Goal: Task Accomplishment & Management: Complete application form

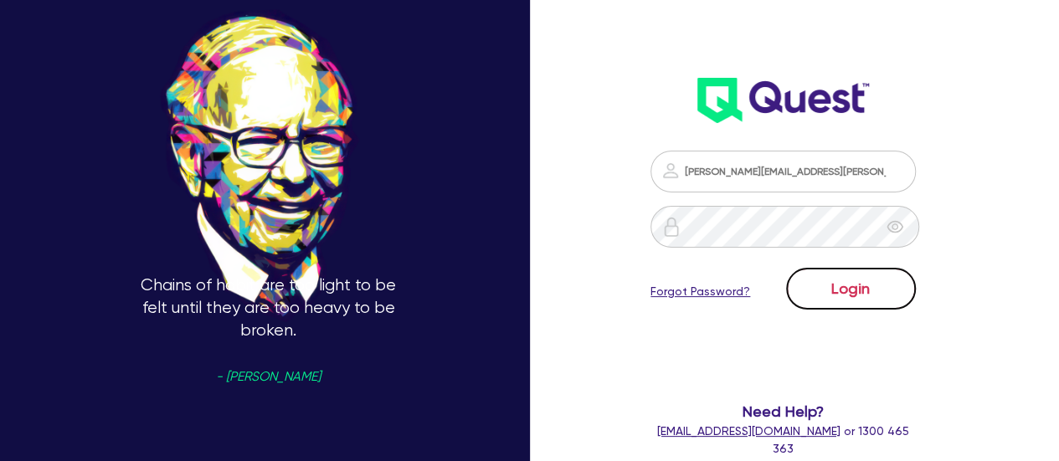
click at [851, 301] on button "Login" at bounding box center [851, 289] width 130 height 42
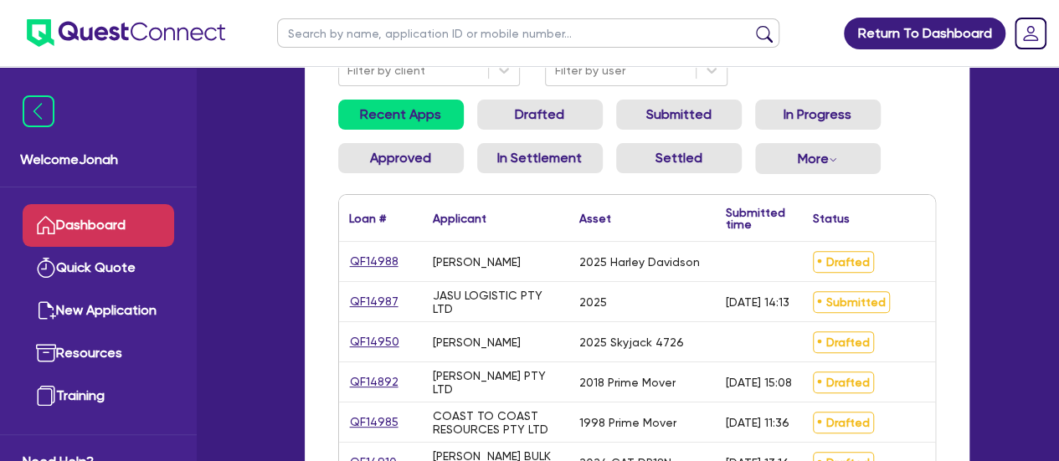
scroll to position [167, 0]
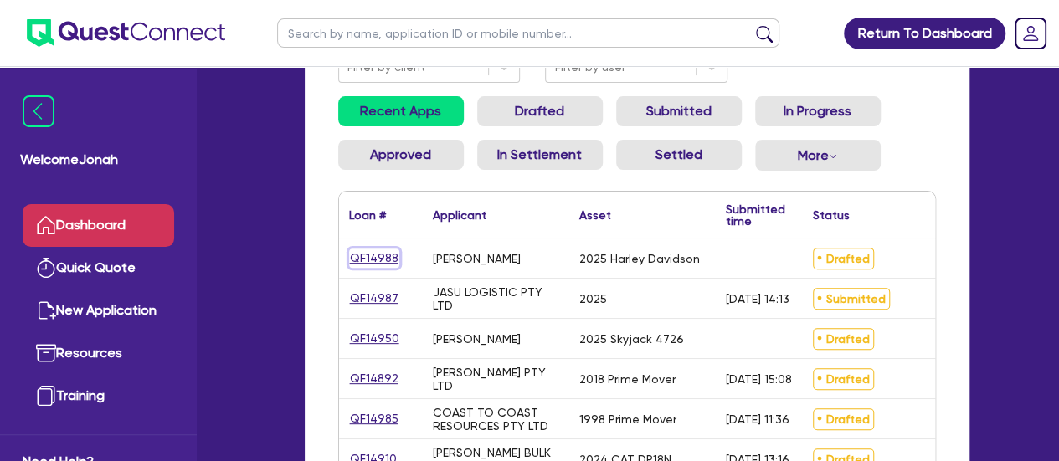
click at [375, 261] on link "QF14988" at bounding box center [374, 258] width 50 height 19
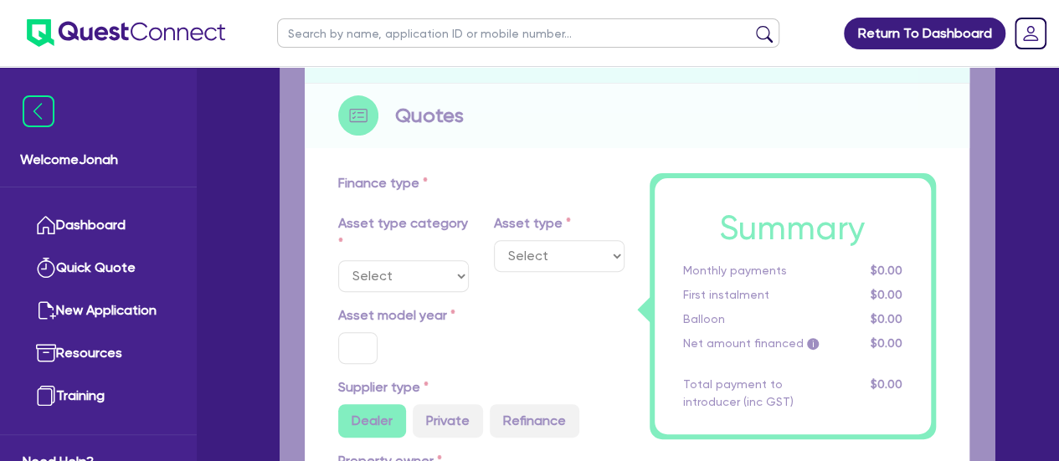
select select "CARS_AND_LIGHT_TRUCKS"
type input "2025"
radio input "true"
type input "25,000"
type input "9"
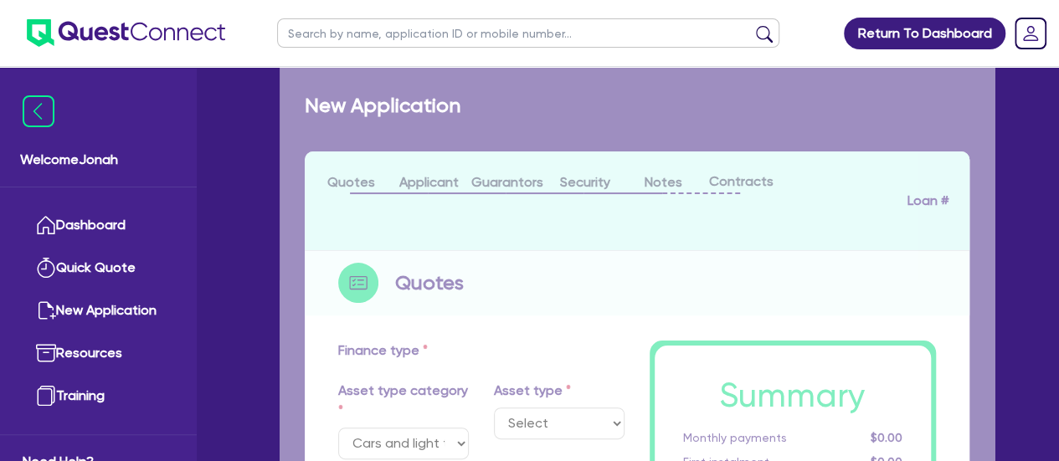
select select "PASSENGER_VEHICLES"
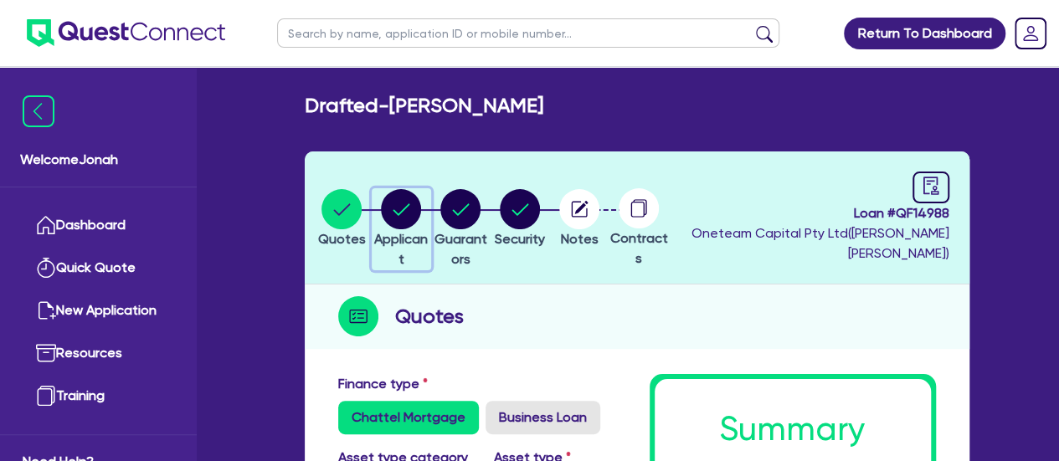
click at [421, 196] on circle "button" at bounding box center [401, 209] width 40 height 40
select select "SOLE_TRADER"
select select "HEALTH_BEAUTY"
select select "HAIR_BEAUTY_SALONS"
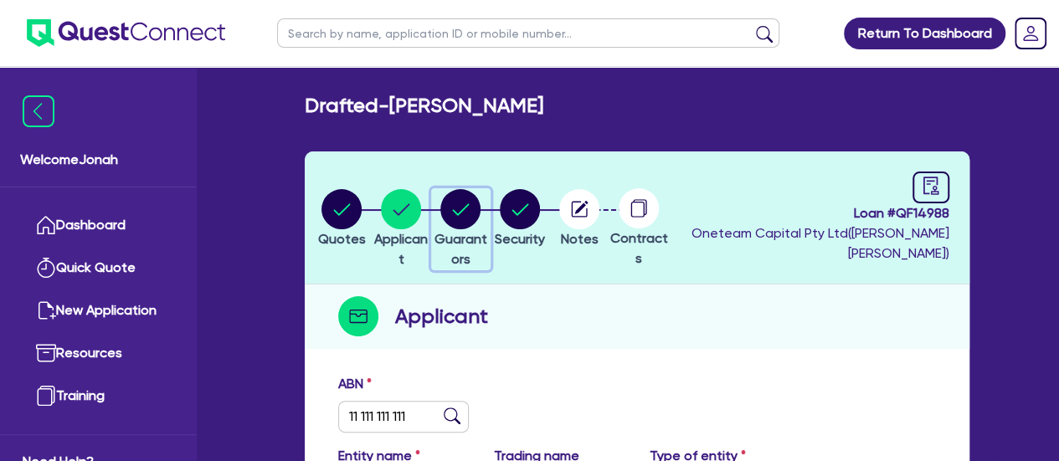
click at [480, 200] on circle "button" at bounding box center [460, 209] width 40 height 40
select select "MR"
select select "SINGLE"
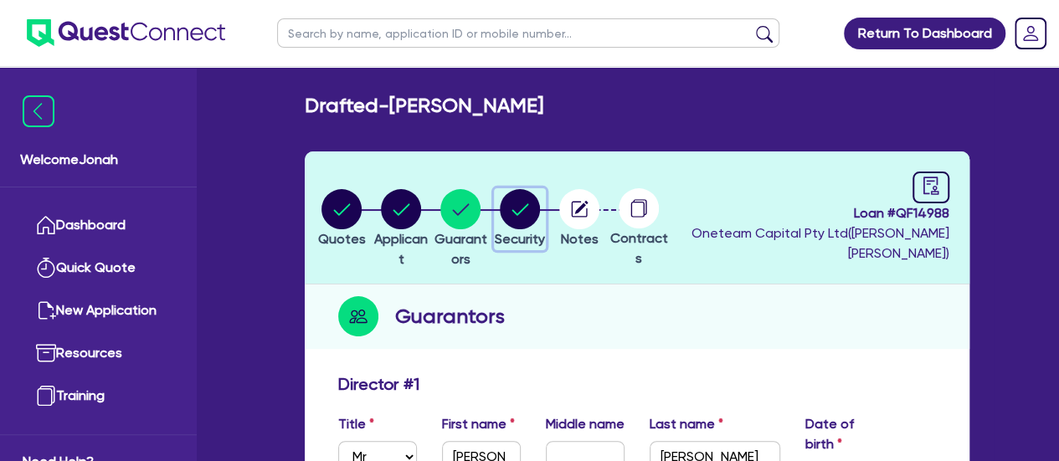
click at [545, 208] on div "button" at bounding box center [520, 209] width 50 height 40
select select "CARS_AND_LIGHT_TRUCKS"
select select "PASSENGER_VEHICLES"
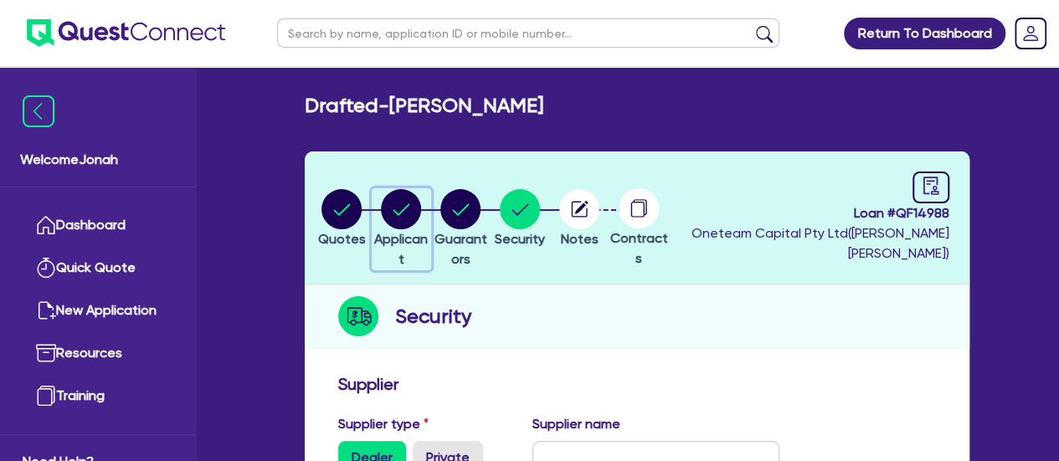
click at [421, 228] on icon "button" at bounding box center [401, 209] width 40 height 40
select select "SOLE_TRADER"
select select "HEALTH_BEAUTY"
select select "HAIR_BEAUTY_SALONS"
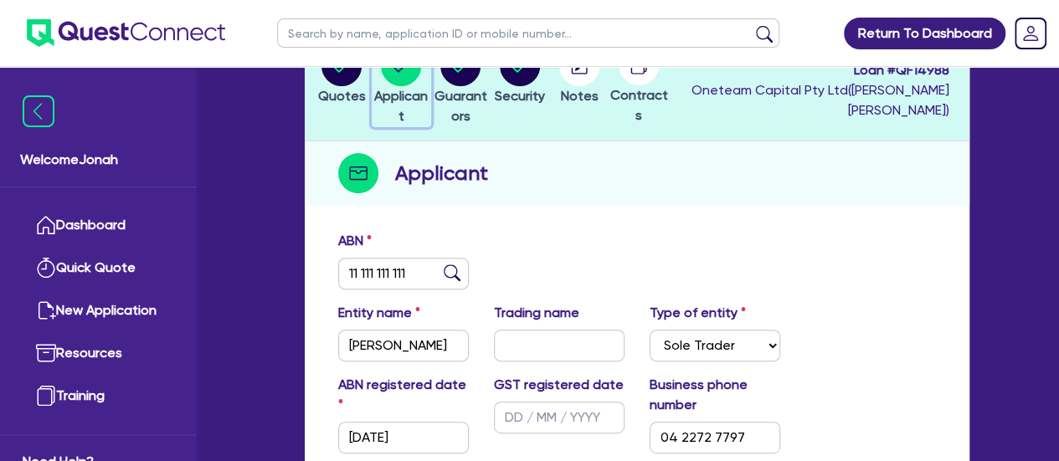
scroll to position [84, 0]
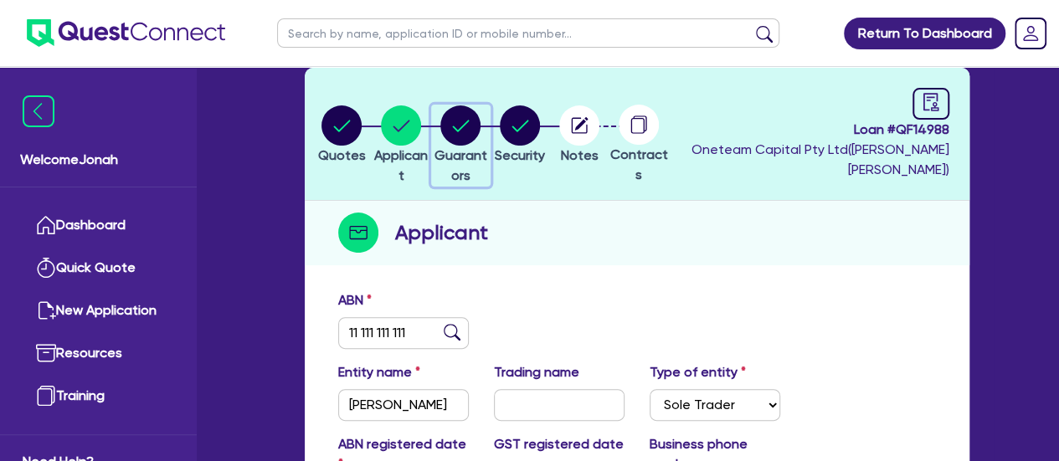
click at [480, 136] on circle "button" at bounding box center [460, 125] width 40 height 40
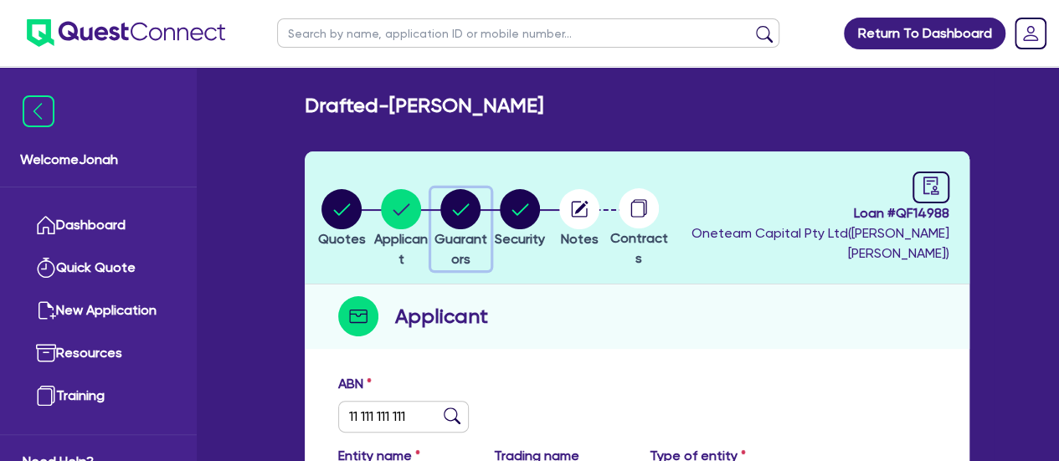
select select "MR"
select select "SINGLE"
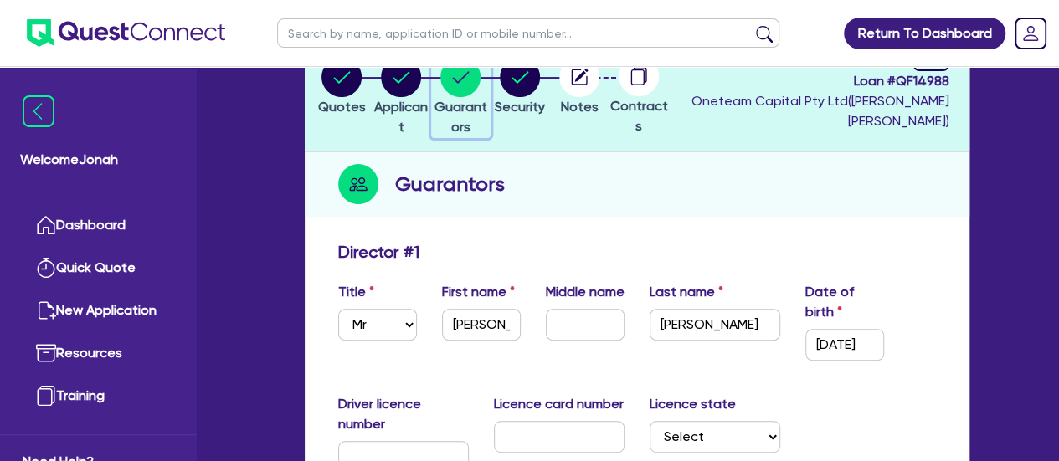
scroll to position [167, 0]
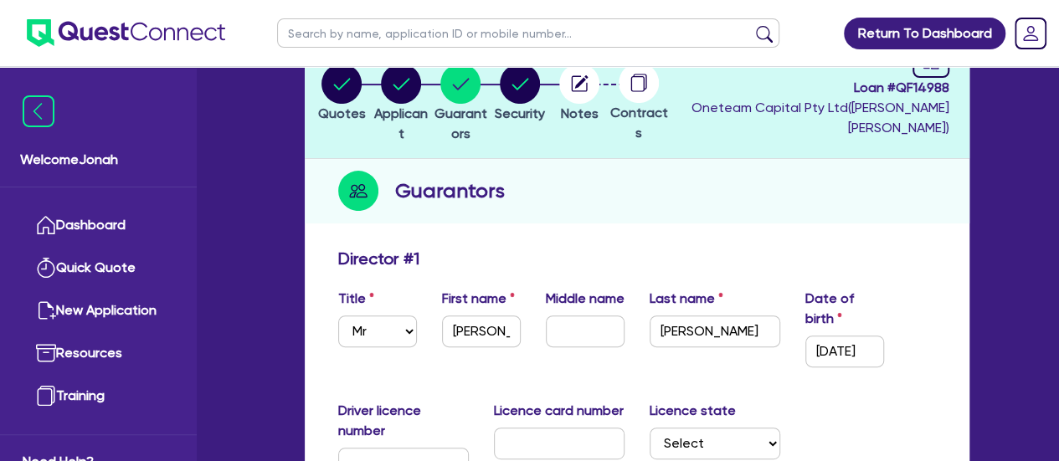
scroll to position [0, 0]
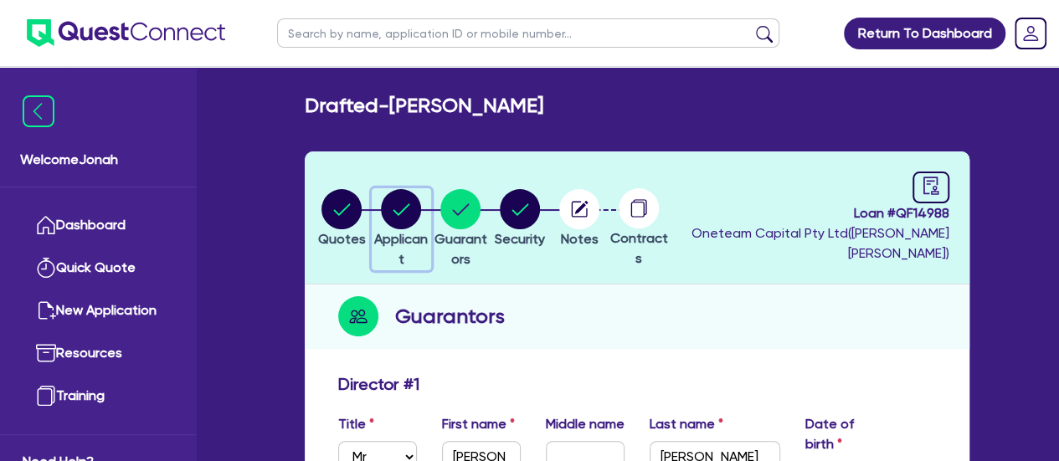
click at [411, 208] on circle "button" at bounding box center [401, 209] width 40 height 40
select select "SOLE_TRADER"
select select "HEALTH_BEAUTY"
select select "HAIR_BEAUTY_SALONS"
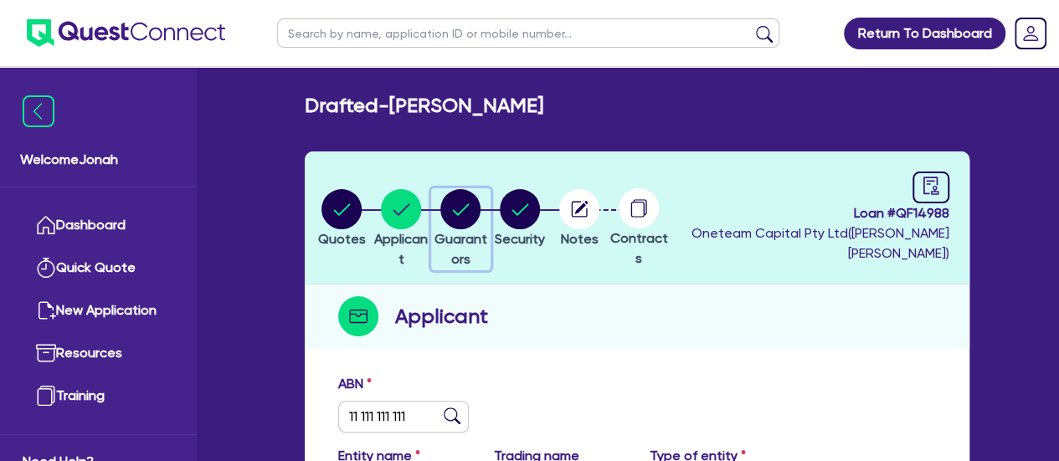
click at [480, 203] on circle "button" at bounding box center [460, 209] width 40 height 40
select select "MR"
select select "SINGLE"
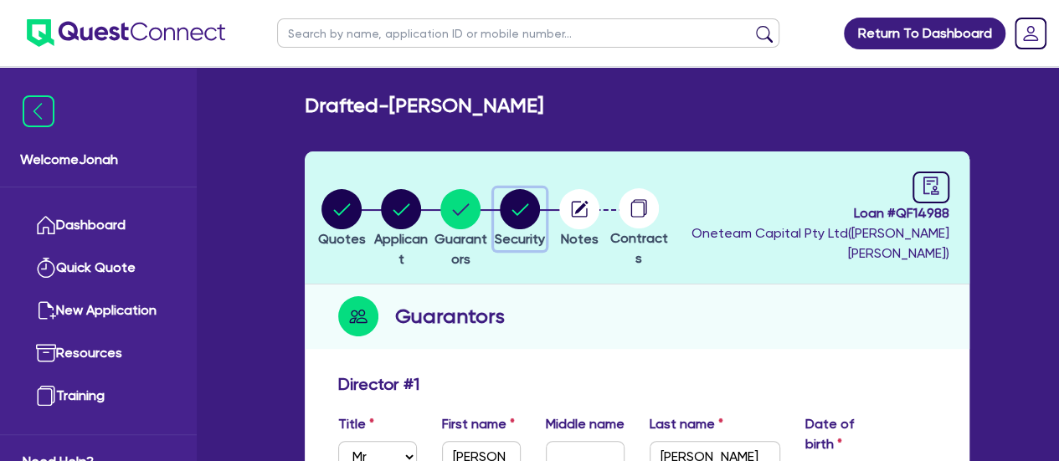
click at [540, 212] on circle "button" at bounding box center [520, 209] width 40 height 40
select select "CARS_AND_LIGHT_TRUCKS"
select select "PASSENGER_VEHICLES"
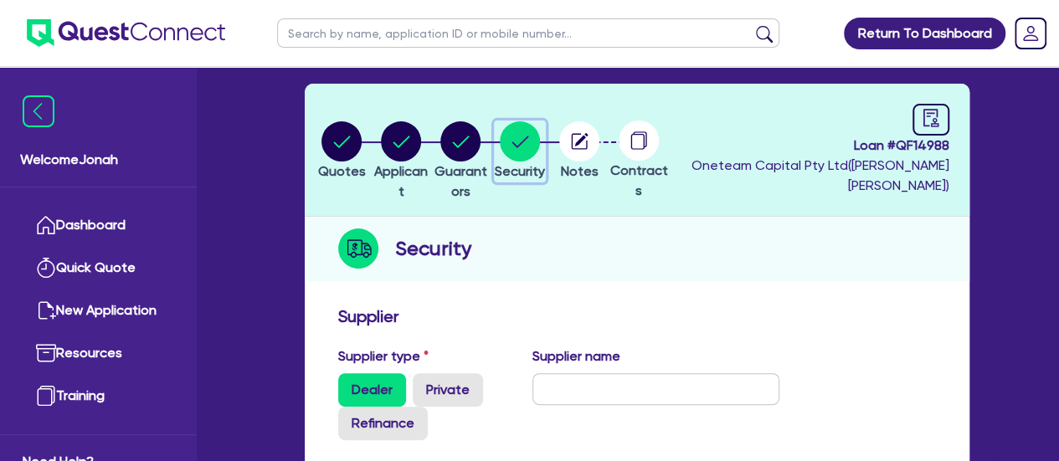
scroll to position [167, 0]
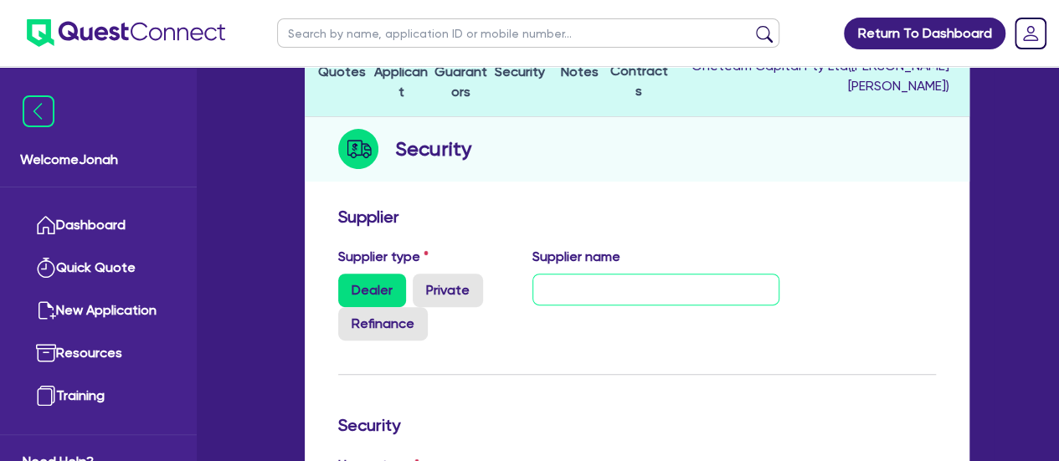
click at [650, 279] on input "text" at bounding box center [655, 290] width 247 height 32
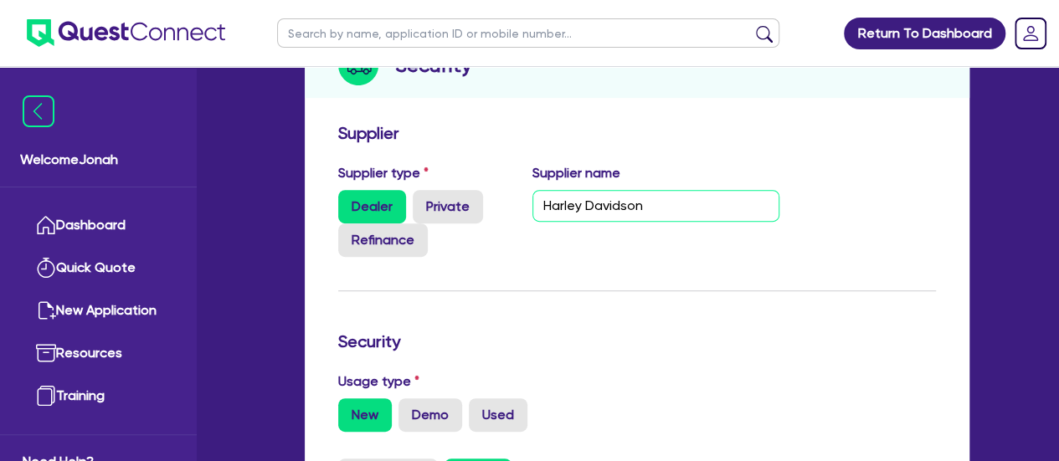
type input "Harley Davidson"
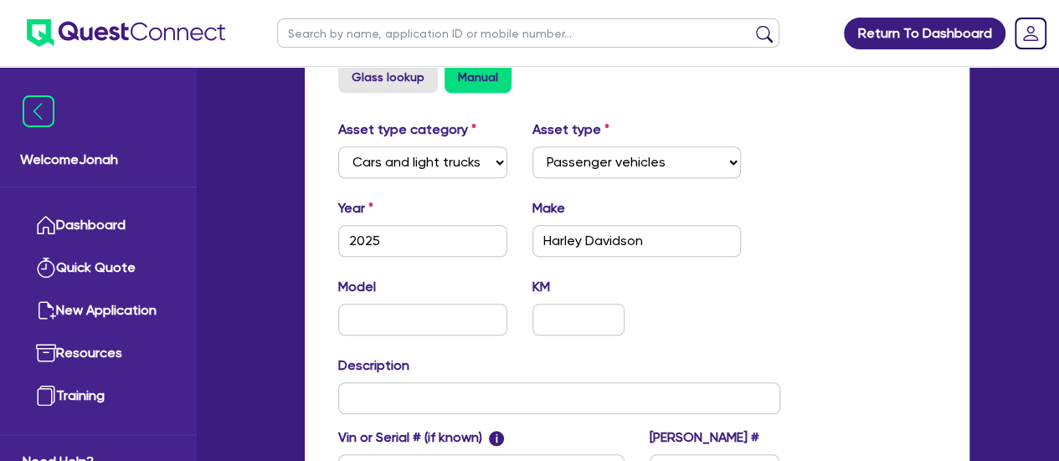
scroll to position [670, 0]
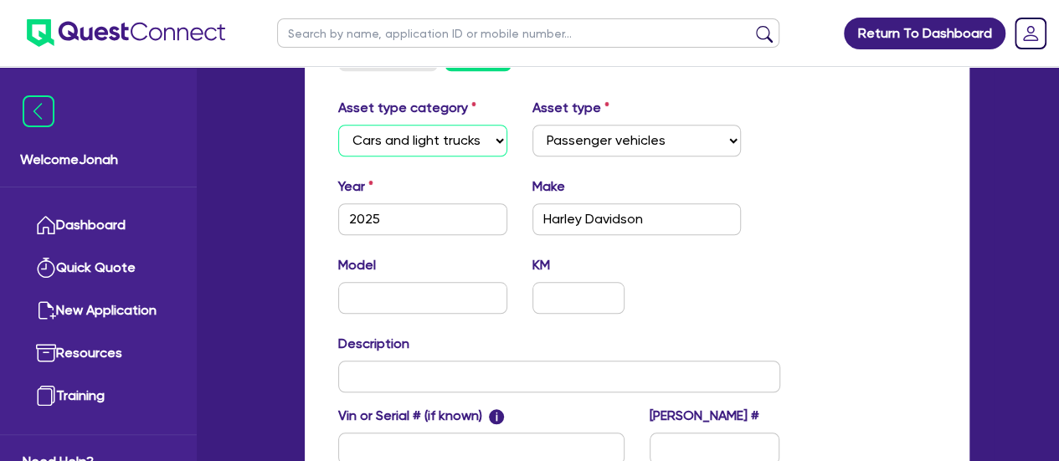
click at [486, 127] on select "Select Cars and light trucks Primary assets Secondary assets Tertiary assets" at bounding box center [423, 141] width 170 height 32
click at [482, 149] on select "Select Cars and light trucks Primary assets Secondary assets Tertiary assets" at bounding box center [423, 141] width 170 height 32
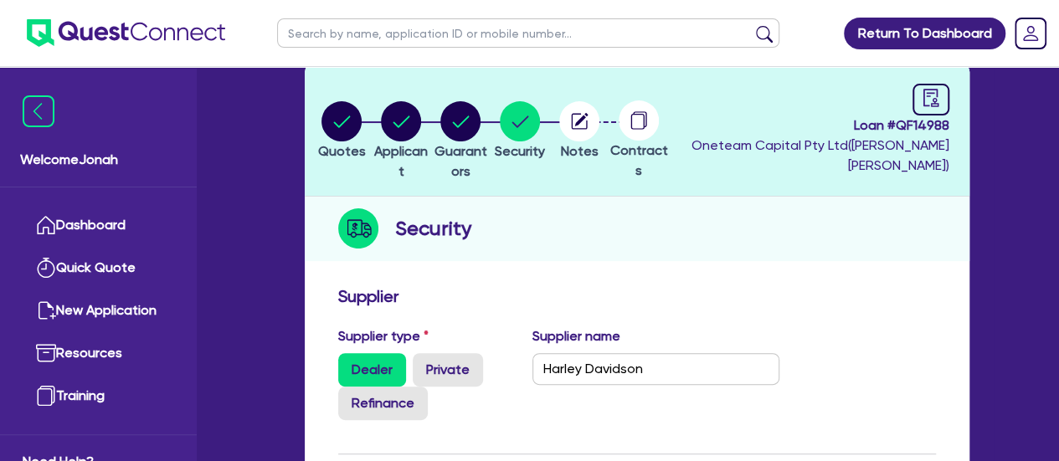
scroll to position [167, 0]
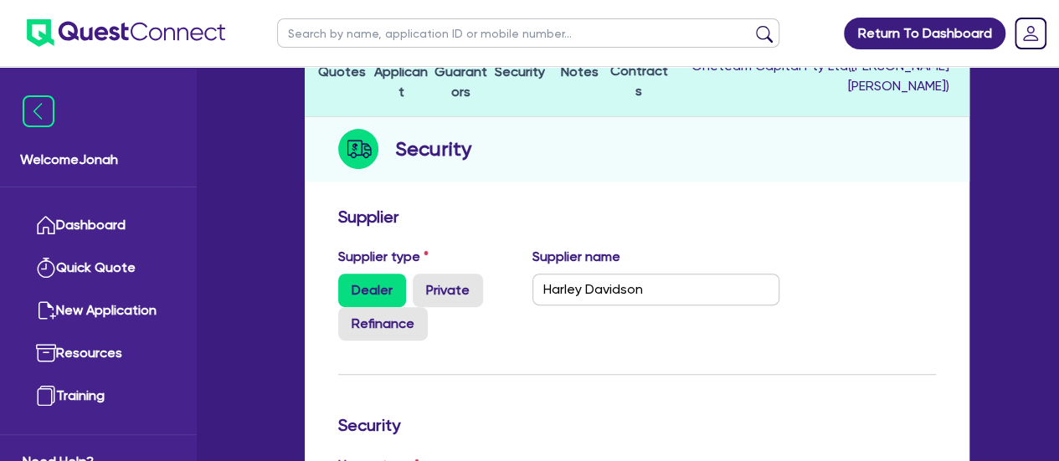
click at [450, 150] on h2 "Security" at bounding box center [433, 149] width 76 height 30
click at [511, 152] on div "Security" at bounding box center [637, 149] width 665 height 64
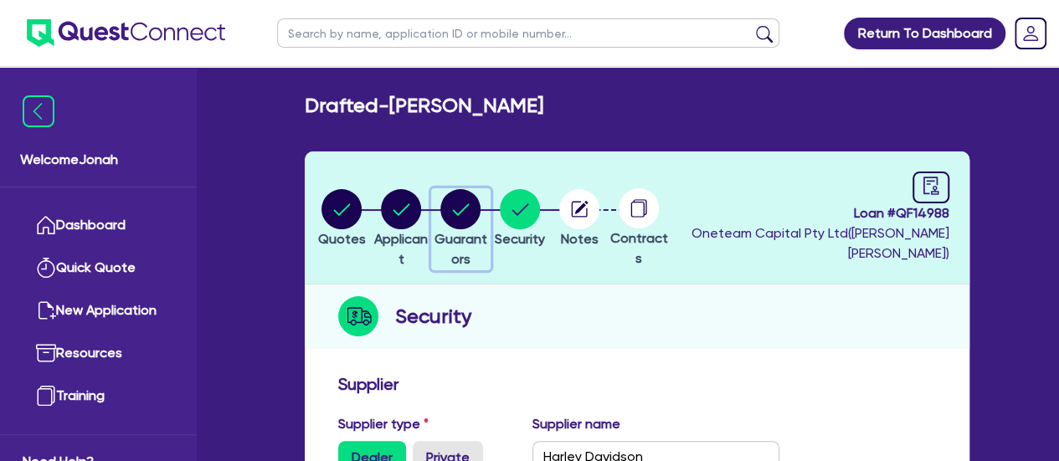
click at [480, 210] on circle "button" at bounding box center [460, 209] width 40 height 40
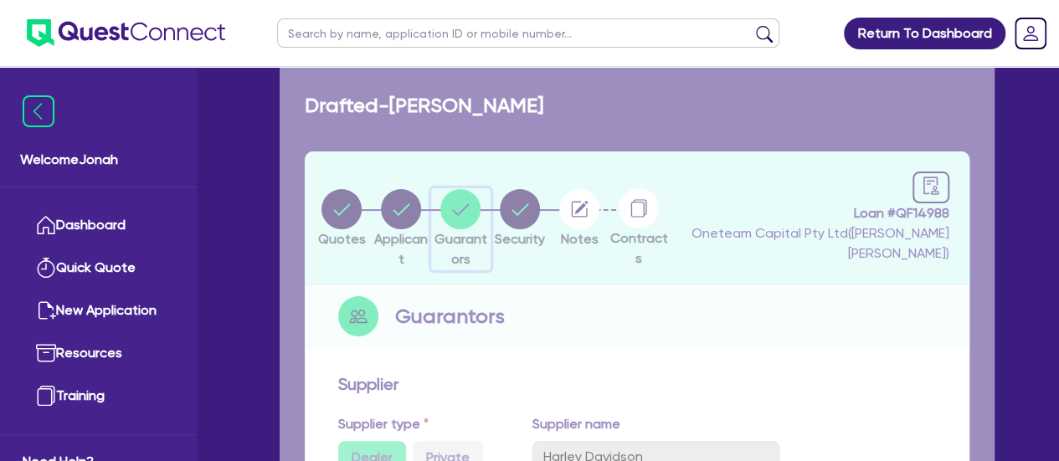
select select "MR"
select select "SINGLE"
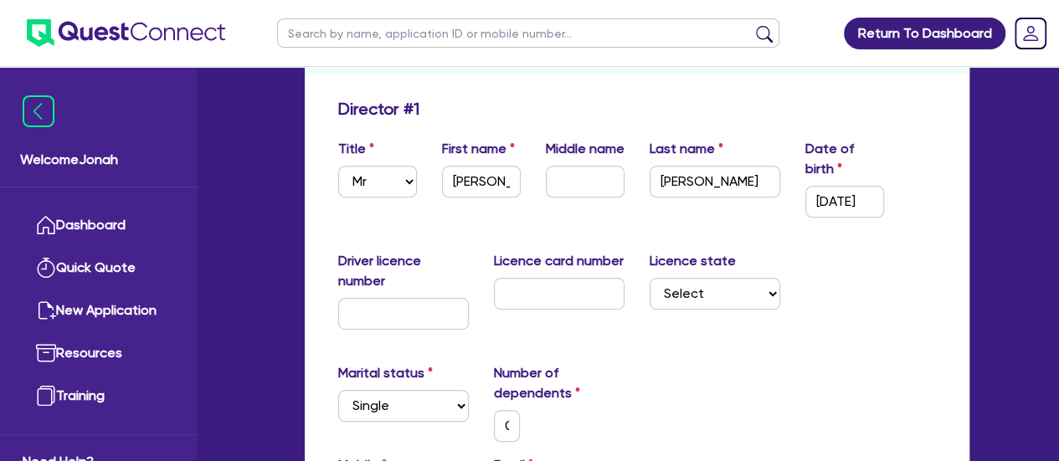
scroll to position [251, 0]
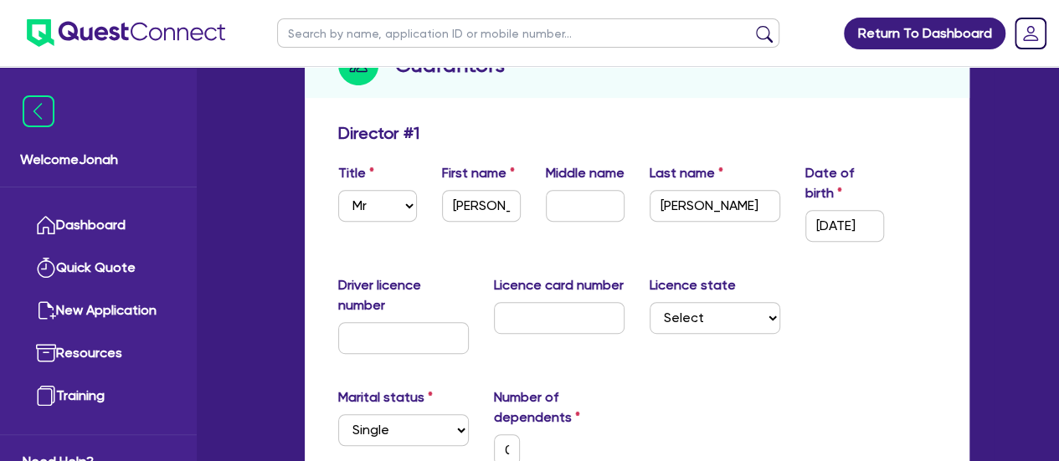
click at [573, 170] on label "Middle name" at bounding box center [585, 173] width 79 height 20
drag, startPoint x: 471, startPoint y: 173, endPoint x: 526, endPoint y: 167, distance: 54.8
click at [526, 167] on div "First name Tom" at bounding box center [481, 202] width 104 height 79
click at [563, 213] on input "text" at bounding box center [585, 206] width 79 height 32
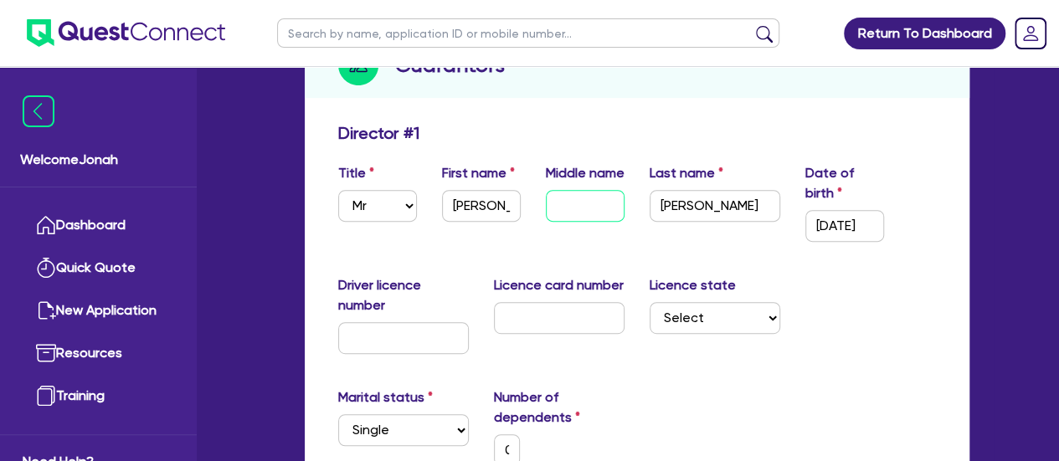
type input "L"
type input "0"
type input "0422 727 797"
type input "Le"
type input "0"
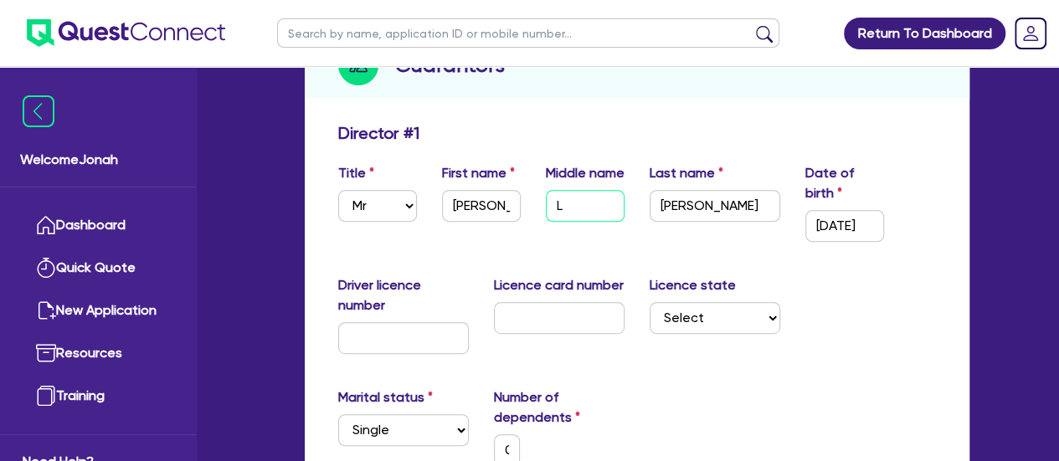
type input "0422 727 797"
type input "Les"
type input "0"
type input "0422 727 797"
type input "Lesl"
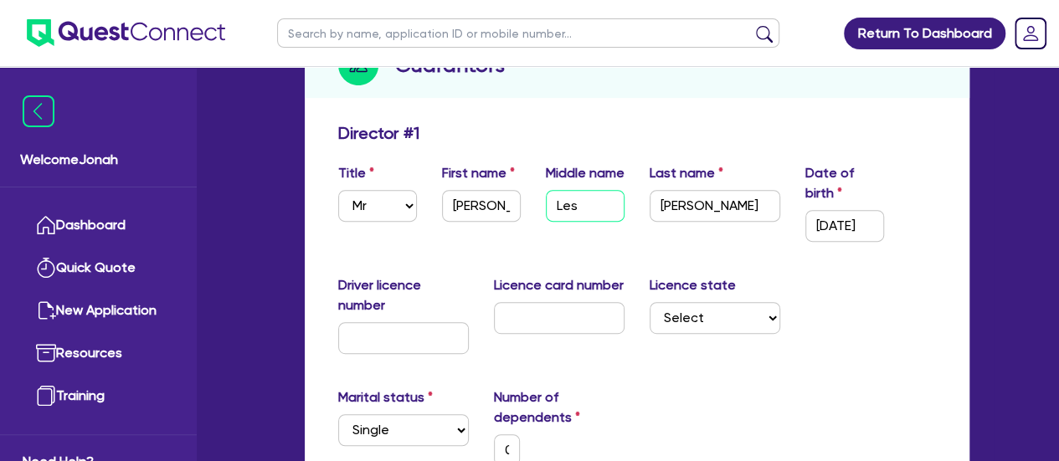
type input "0"
type input "0422 727 797"
type input "Lesli"
type input "0"
type input "0422 727 797"
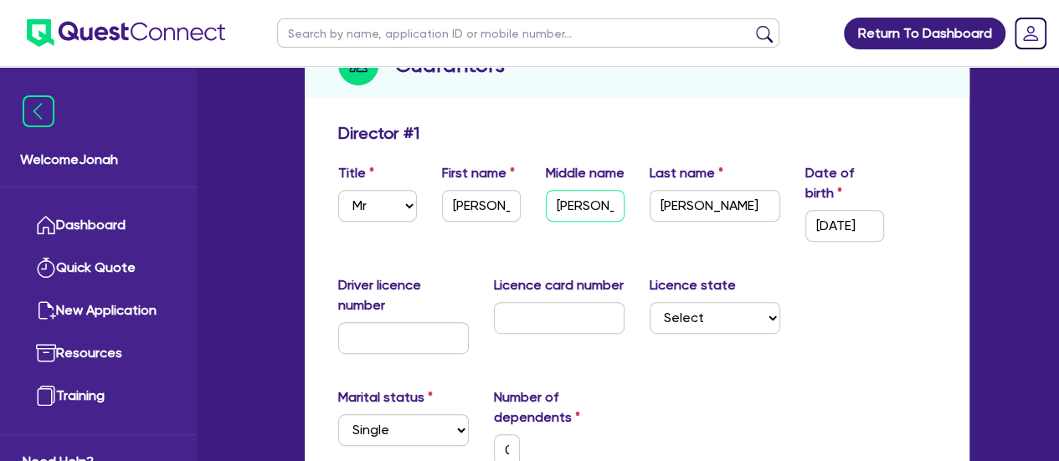
type input "Leslie"
type input "0"
type input "0422 727 797"
type input "Leslie"
click at [837, 220] on input "01/01/2000" at bounding box center [844, 226] width 79 height 32
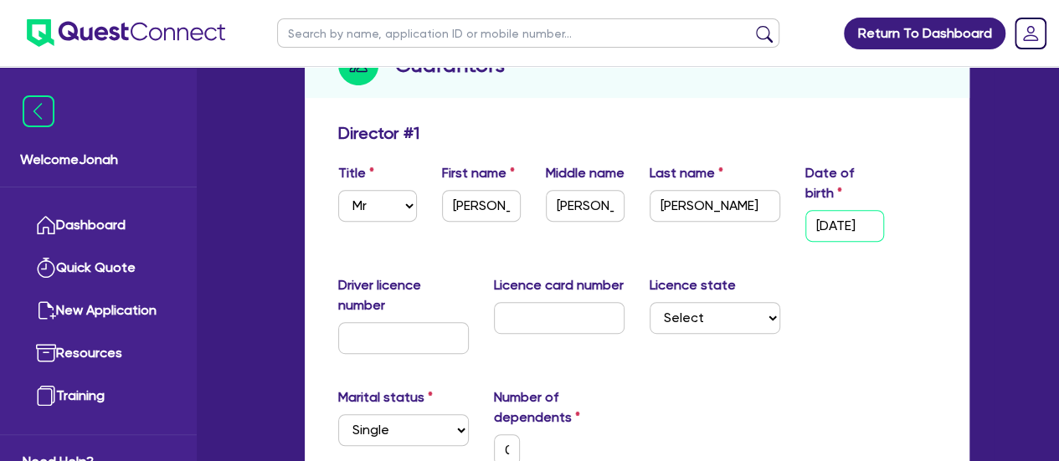
drag, startPoint x: 865, startPoint y: 223, endPoint x: 816, endPoint y: 231, distance: 49.3
click at [816, 231] on input "01/01/2000" at bounding box center [844, 226] width 79 height 32
type input "09/10/1200"
type input "0"
type input "0422 727 797"
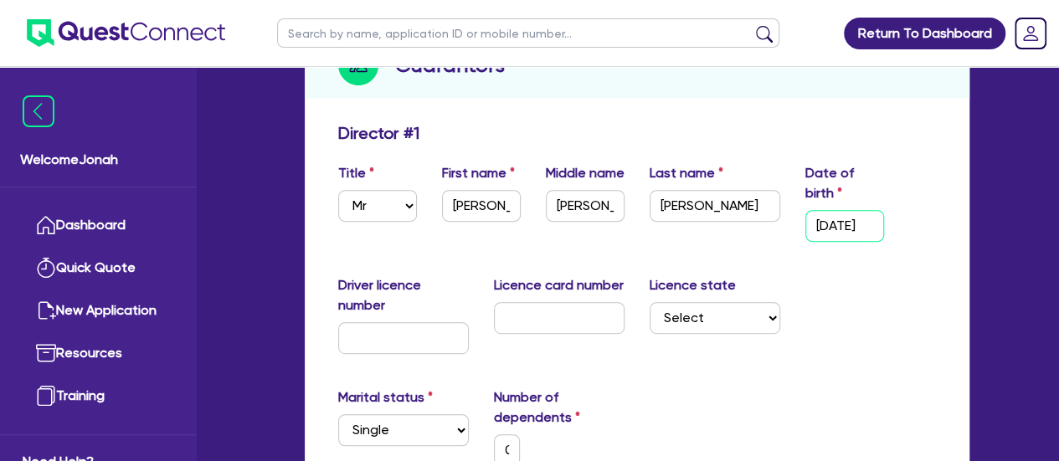
click at [856, 219] on input "09/10/1200" at bounding box center [844, 226] width 79 height 32
type input "09/11/200"
type input "0"
type input "0422 727 797"
type input "09/12/00"
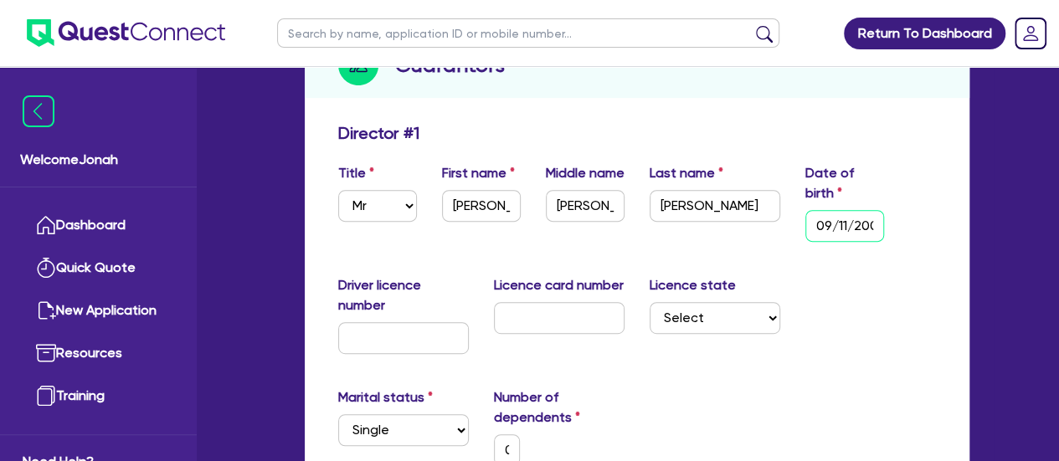
type input "0"
type input "0422 727 797"
type input "09/01/200"
type input "0"
type input "0422 727 797"
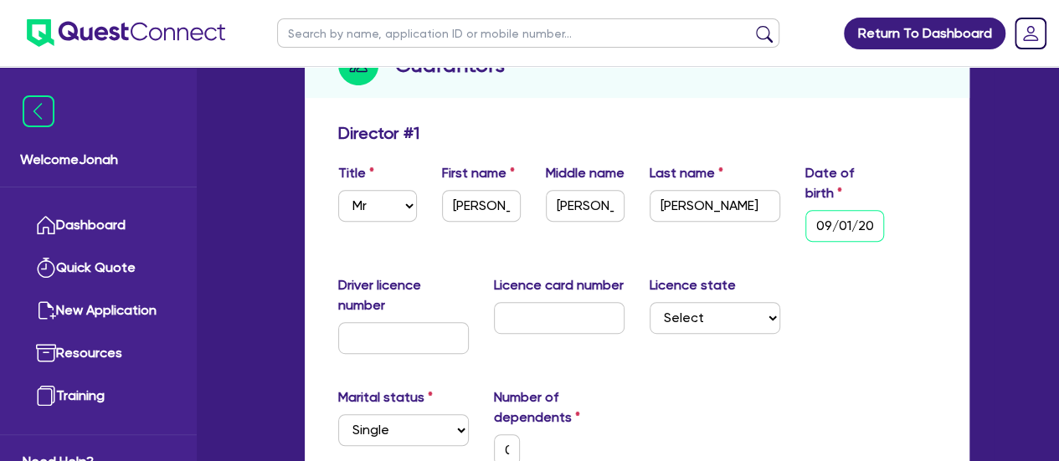
type input "09/05/1200"
type input "0"
type input "0422 727 797"
type input "09/05/120"
type input "0"
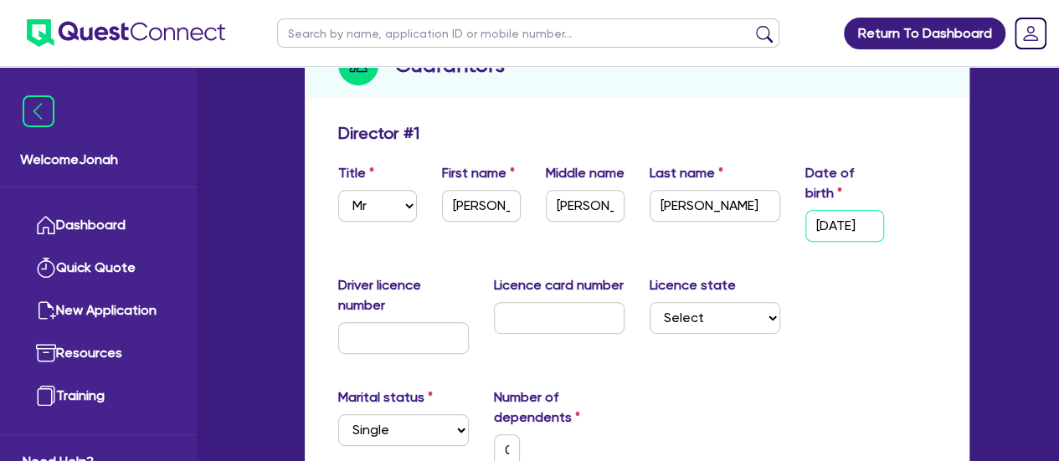
type input "0422 727 797"
type input "09/05/12"
type input "0"
type input "0422 727 797"
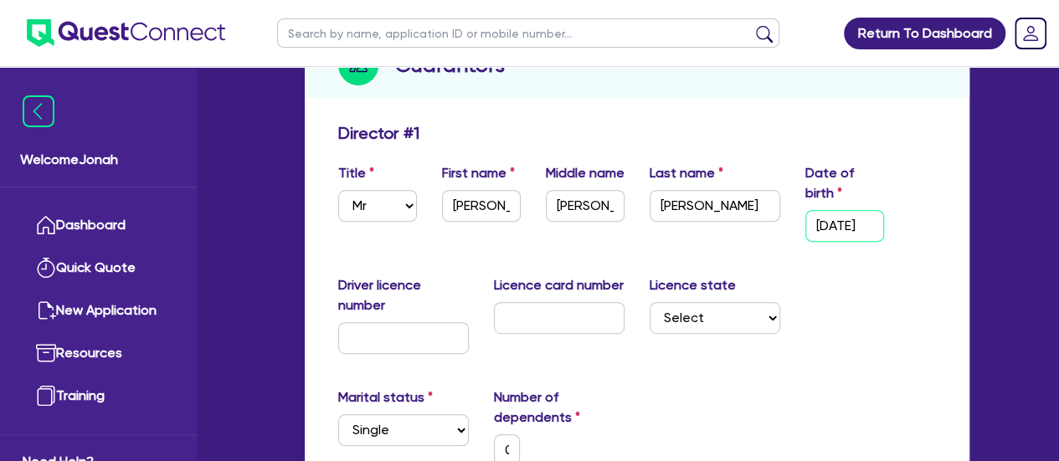
type input "09/05/1"
type input "0"
type input "0422 727 797"
type input "09/05/19"
type input "0"
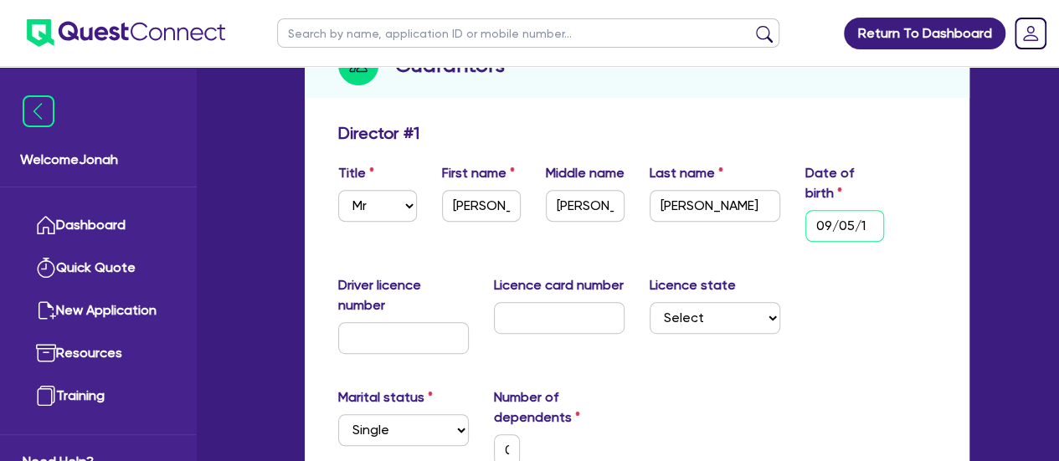
type input "0422 727 797"
type input "09/05/198"
type input "0"
type input "0422 727 797"
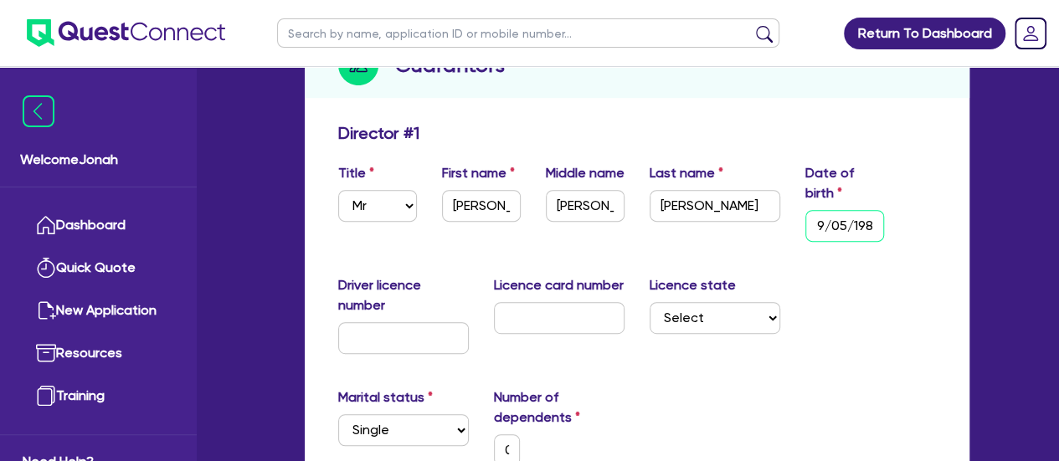
type input "09/05/1982"
type input "0"
type input "0422 727 797"
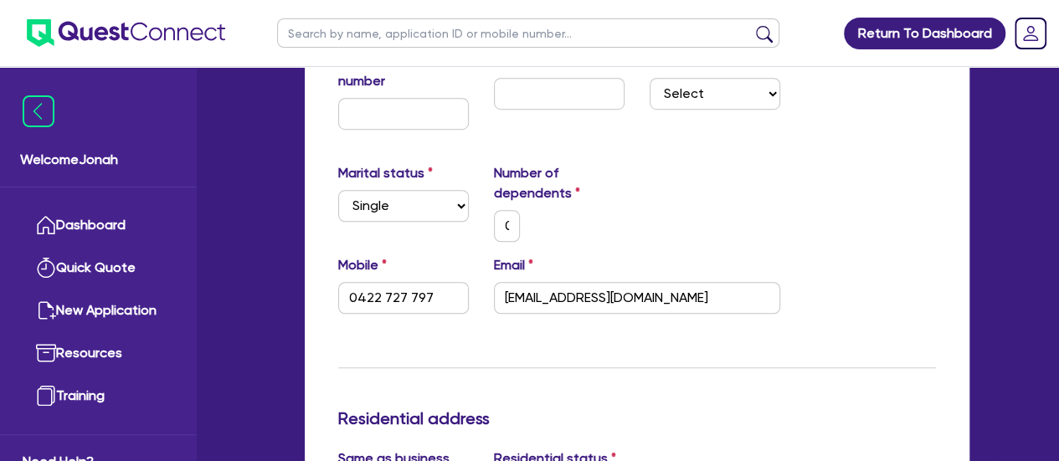
scroll to position [502, 0]
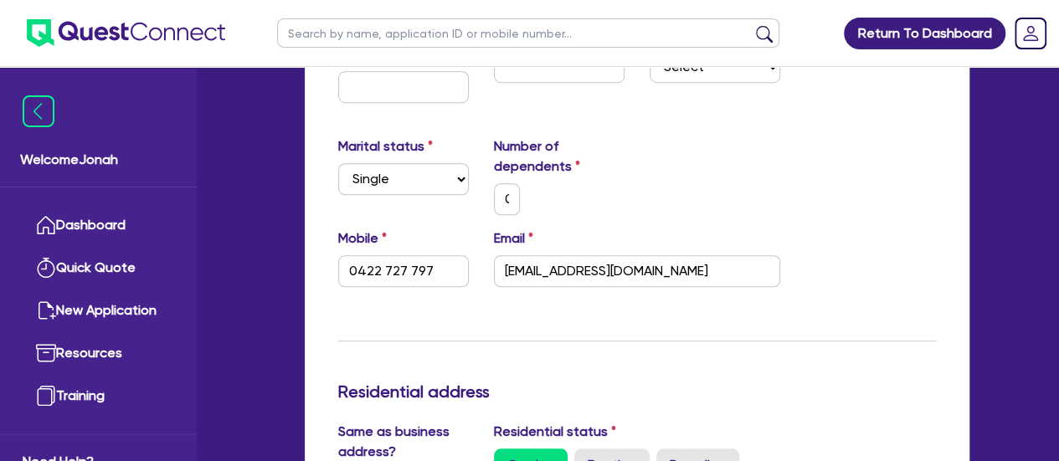
type input "09/05/1982"
click at [454, 173] on select "Select Single Married De Facto / Partner" at bounding box center [403, 179] width 131 height 32
click at [338, 163] on select "Select Single Married De Facto / Partner" at bounding box center [403, 179] width 131 height 32
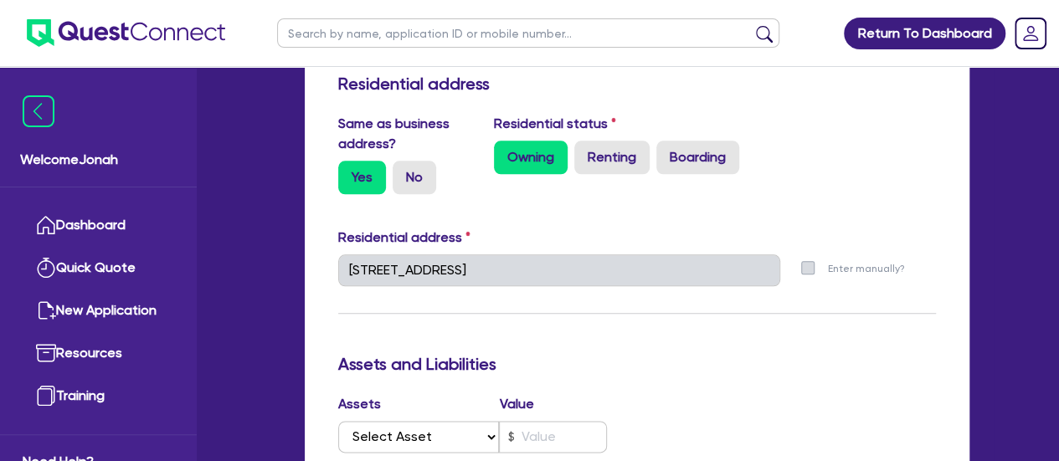
scroll to position [837, 0]
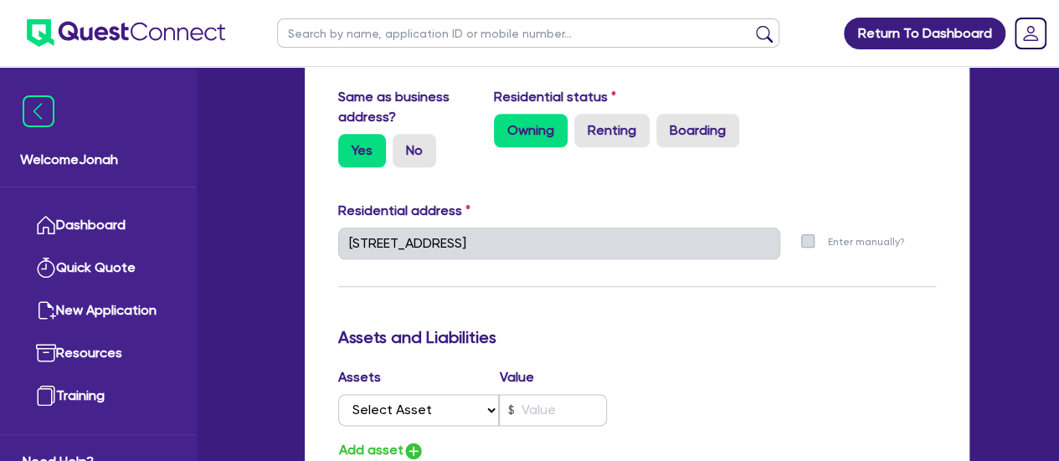
click at [550, 122] on label "Owning" at bounding box center [531, 130] width 74 height 33
click at [505, 122] on input "Owning" at bounding box center [499, 119] width 11 height 11
click at [646, 188] on div "Update residential status for Director #1 Boarding is only acceptable when the …" at bounding box center [637, 206] width 598 height 1339
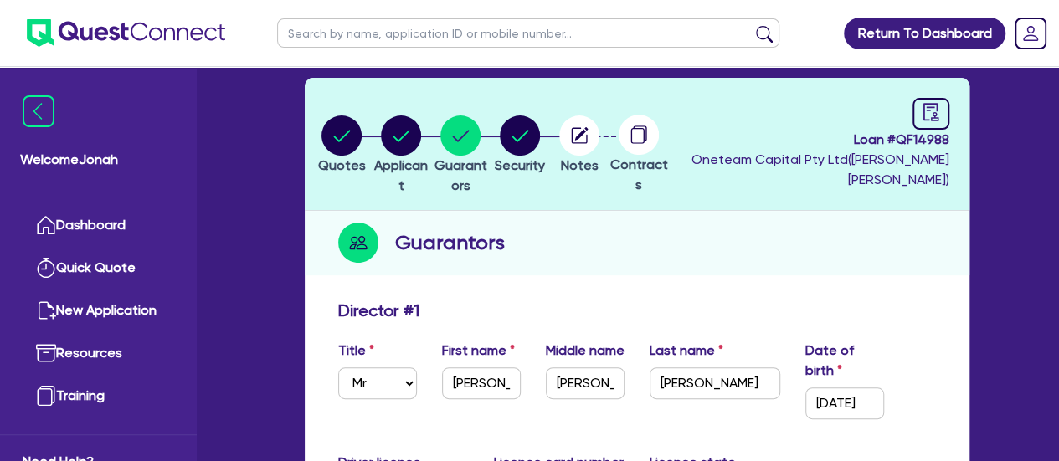
scroll to position [251, 0]
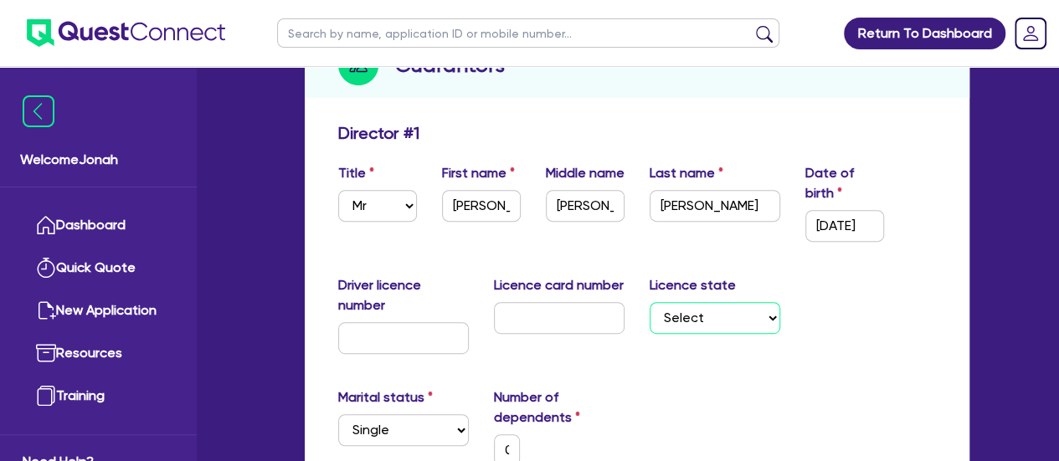
click at [742, 306] on select "Select NSW VIC QLD TAS ACT SA NT WA" at bounding box center [715, 318] width 131 height 32
click at [823, 294] on div "Driver licence number Licence card number Licence state Select NSW VIC QLD TAS …" at bounding box center [637, 321] width 623 height 92
click at [752, 306] on select "Select NSW VIC QLD TAS ACT SA NT WA" at bounding box center [715, 318] width 131 height 32
select select "SA"
click at [650, 302] on select "Select NSW VIC QLD TAS ACT SA NT WA" at bounding box center [715, 318] width 131 height 32
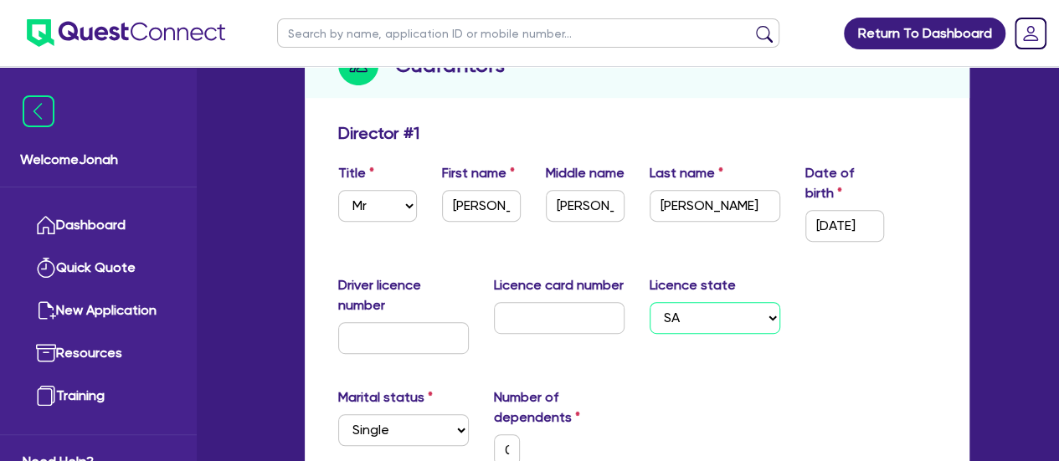
type input "0"
type input "0422 727 797"
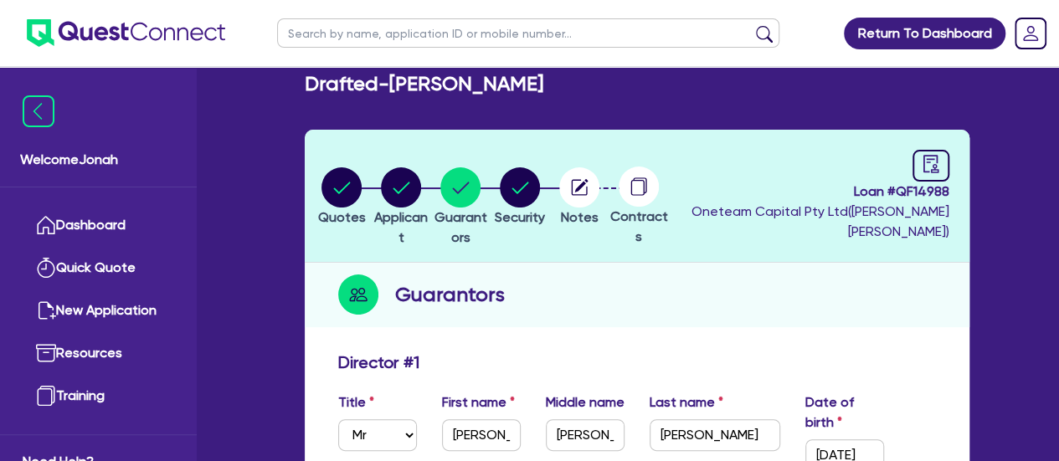
scroll to position [0, 0]
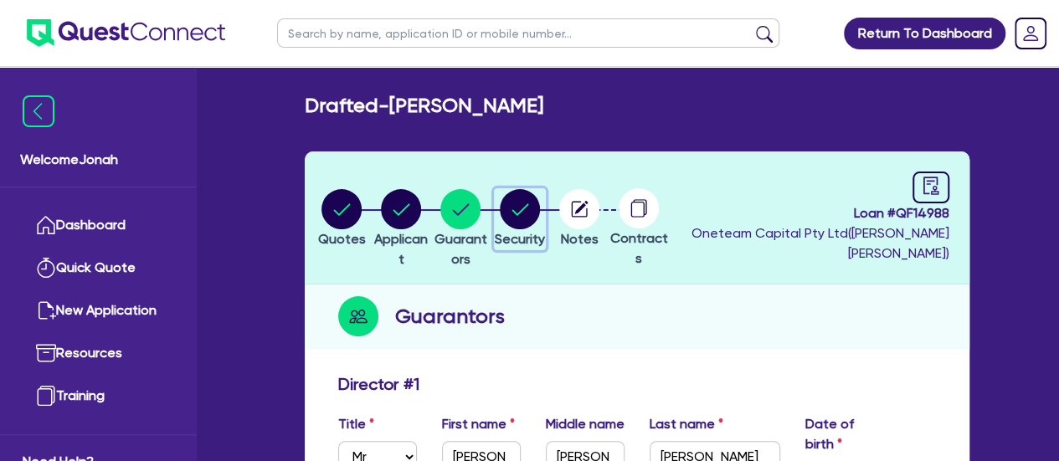
click at [540, 214] on circle "button" at bounding box center [520, 209] width 40 height 40
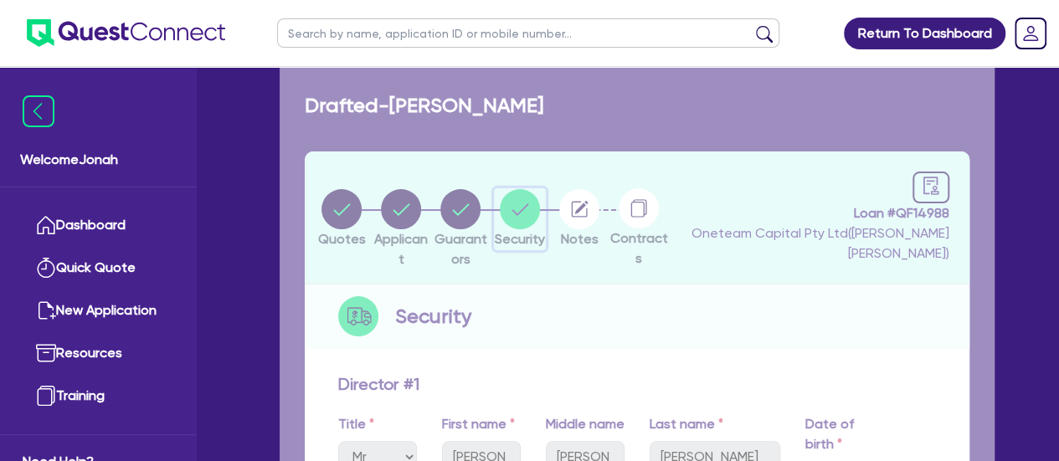
select select "CARS_AND_LIGHT_TRUCKS"
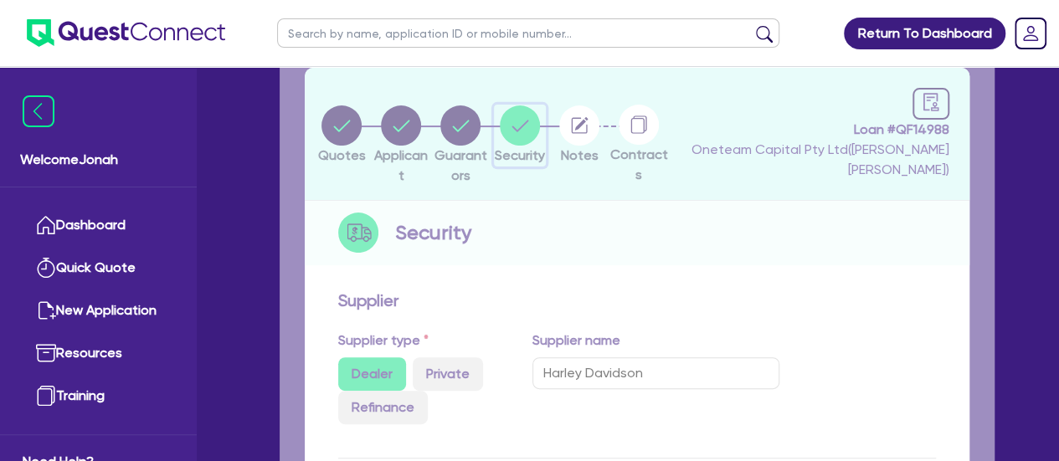
select select "PASSENGER_VEHICLES"
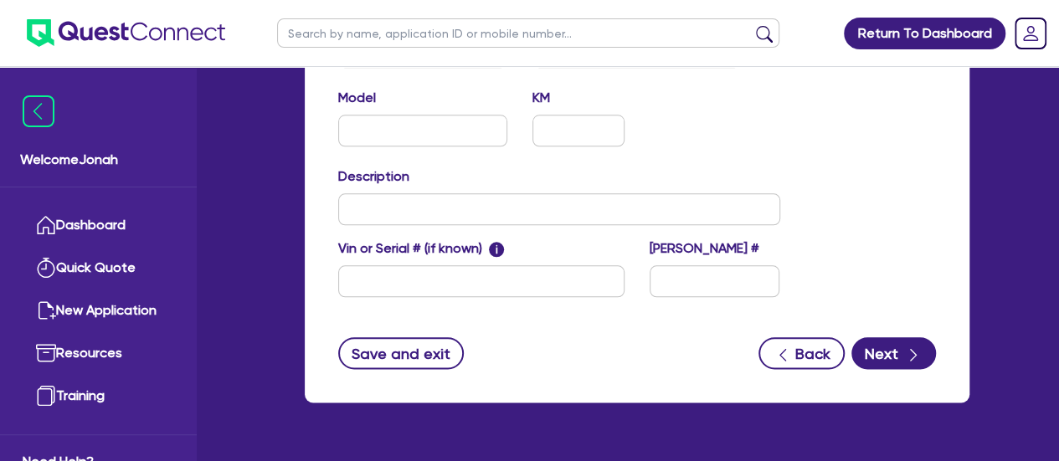
scroll to position [753, 0]
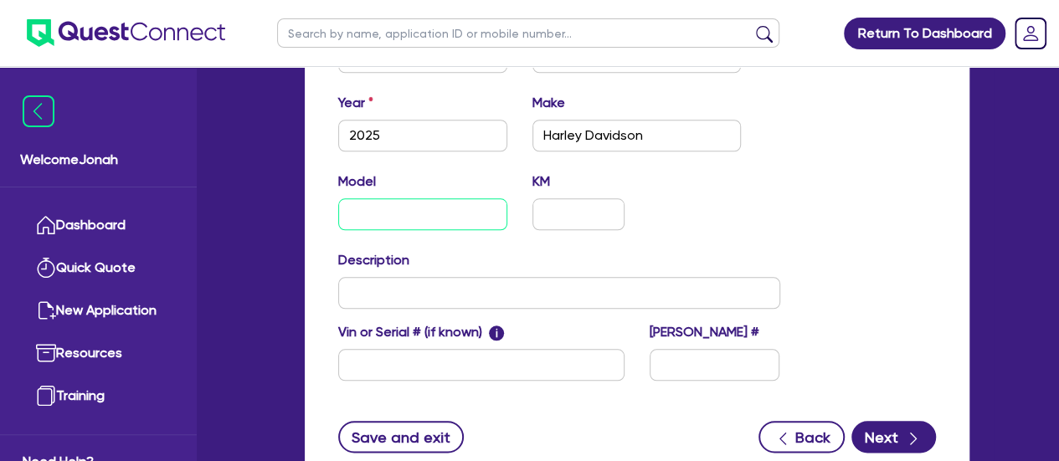
click at [459, 200] on input "text" at bounding box center [423, 214] width 170 height 32
click at [768, 175] on div "Model KM" at bounding box center [559, 208] width 467 height 72
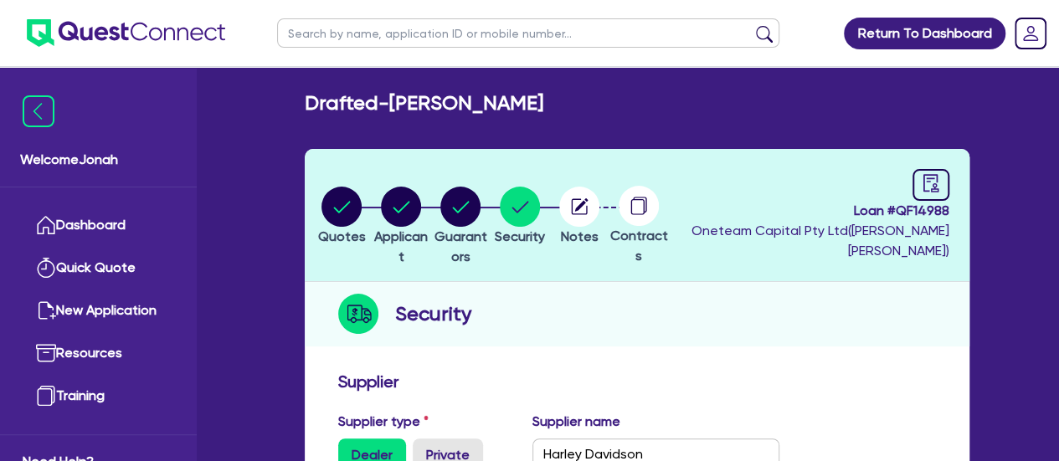
scroll to position [0, 0]
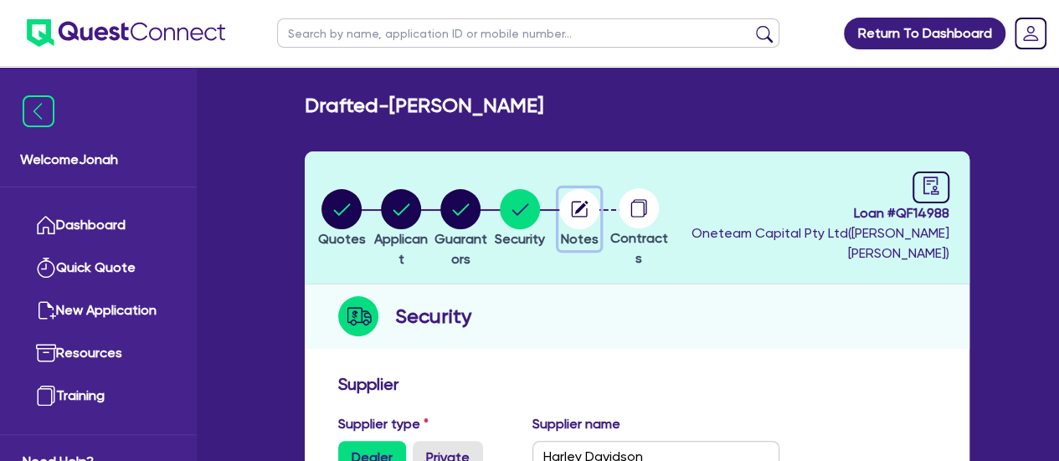
click at [599, 217] on circle "button" at bounding box center [579, 209] width 40 height 40
select select "Other"
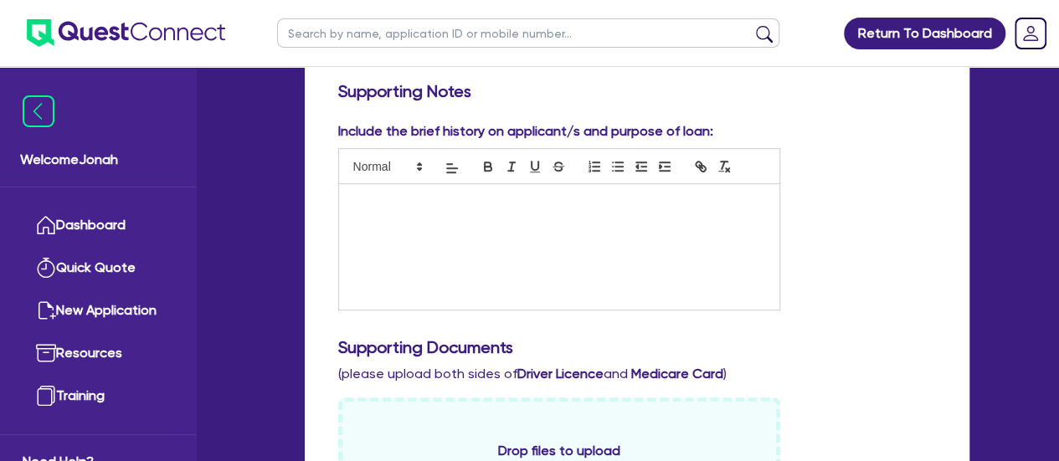
scroll to position [84, 0]
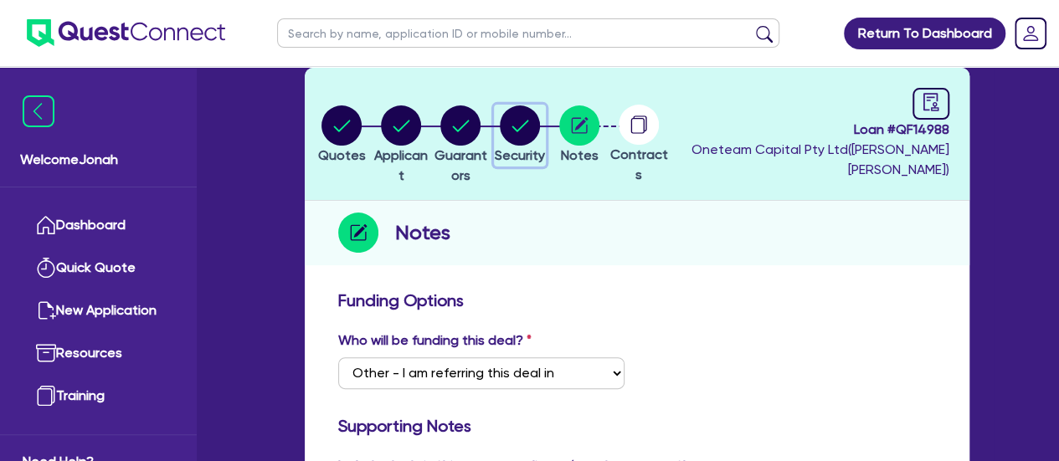
click at [540, 128] on circle "button" at bounding box center [520, 125] width 40 height 40
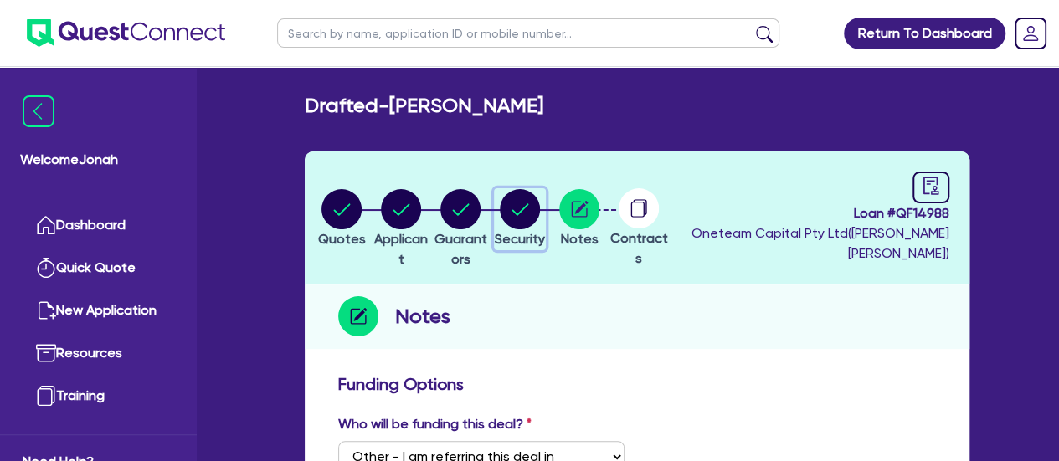
select select "CARS_AND_LIGHT_TRUCKS"
select select "PASSENGER_VEHICLES"
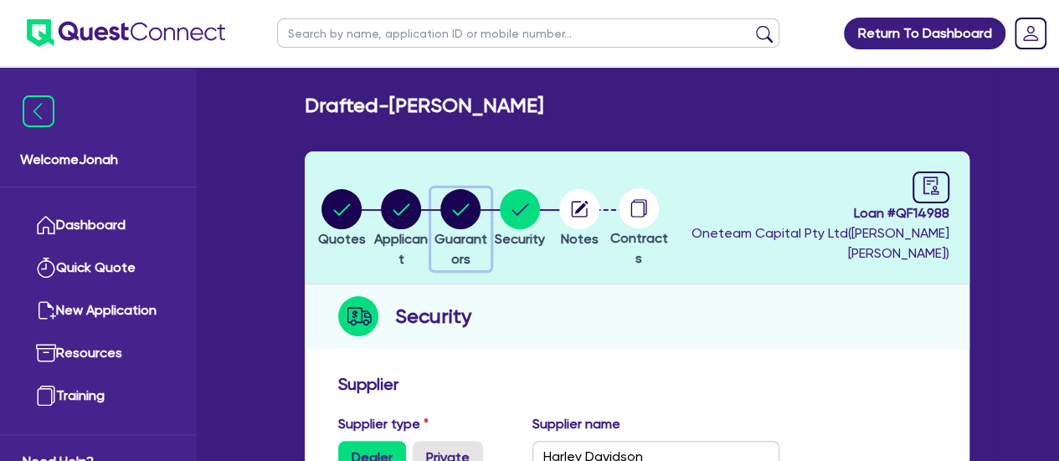
click at [473, 219] on circle "button" at bounding box center [460, 209] width 40 height 40
select select "MR"
select select "SA"
select select "SINGLE"
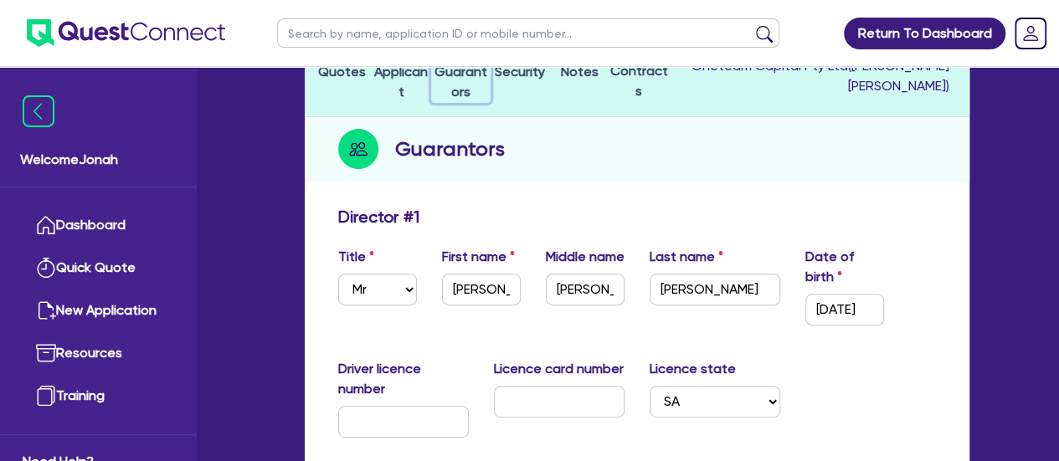
scroll to position [84, 0]
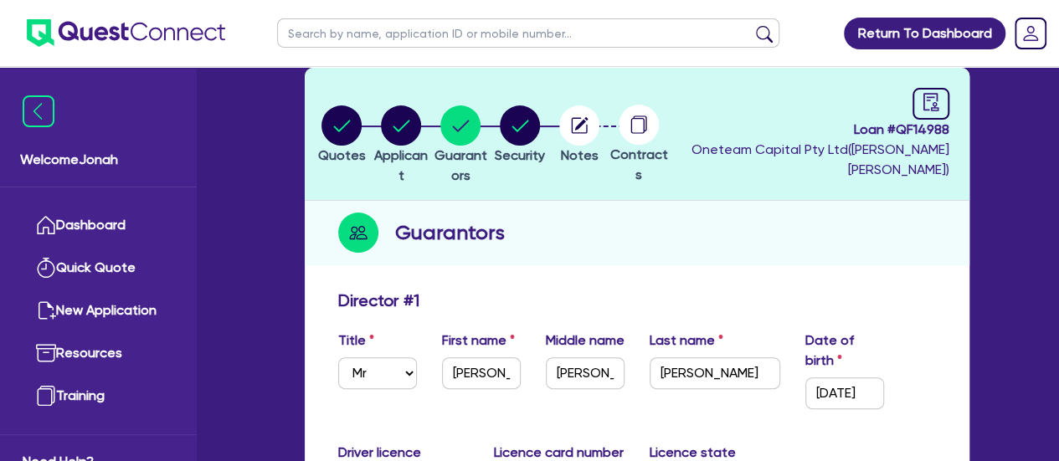
click at [468, 232] on h2 "Guarantors" at bounding box center [450, 233] width 110 height 30
click at [597, 230] on div "Guarantors" at bounding box center [637, 233] width 665 height 64
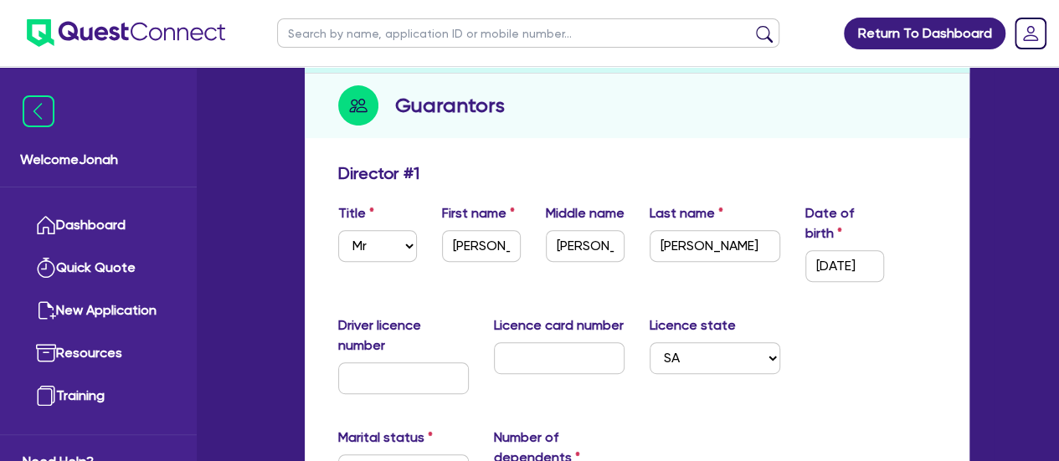
scroll to position [251, 0]
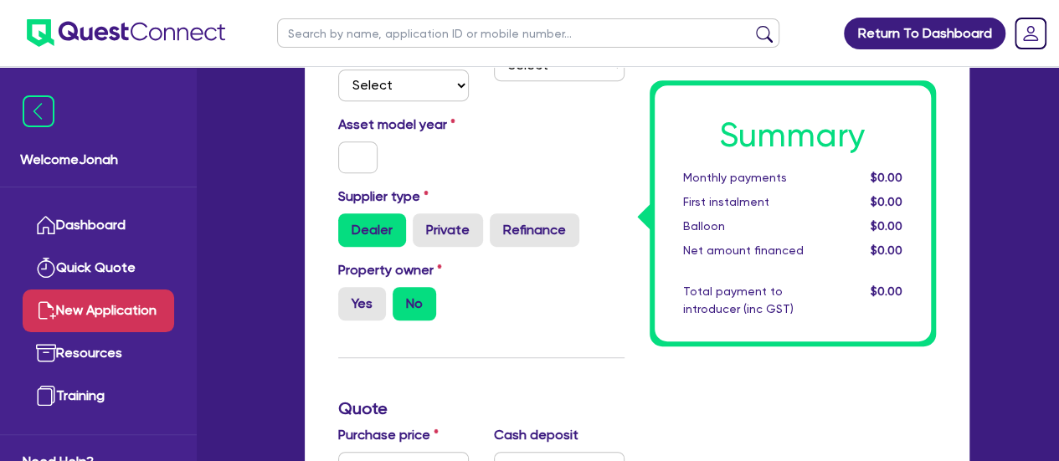
scroll to position [586, 0]
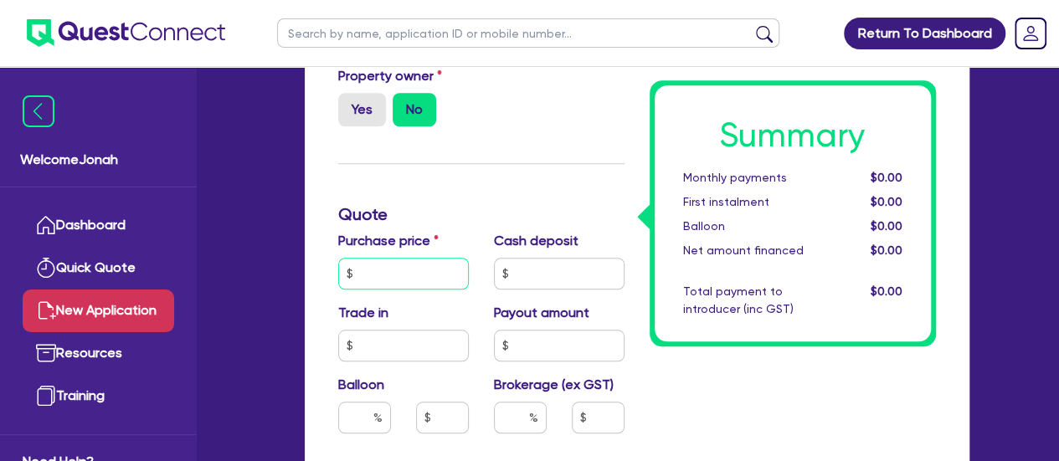
click at [422, 273] on input "text" at bounding box center [403, 274] width 131 height 32
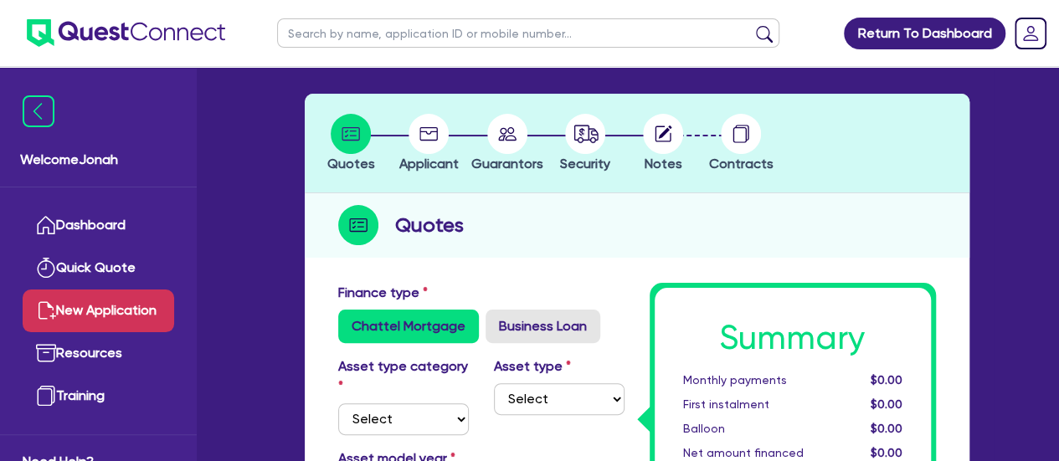
scroll to position [0, 0]
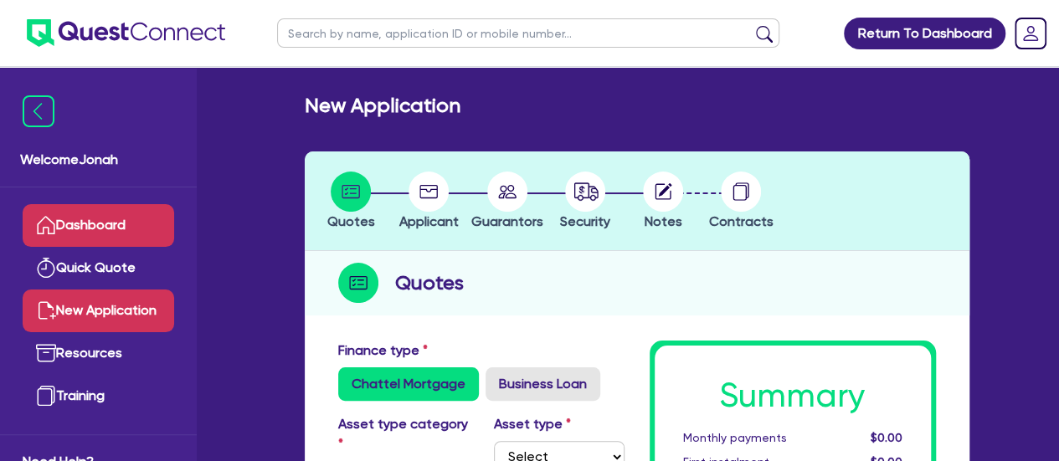
type input "25,000"
click at [109, 236] on link "Dashboard" at bounding box center [99, 225] width 152 height 43
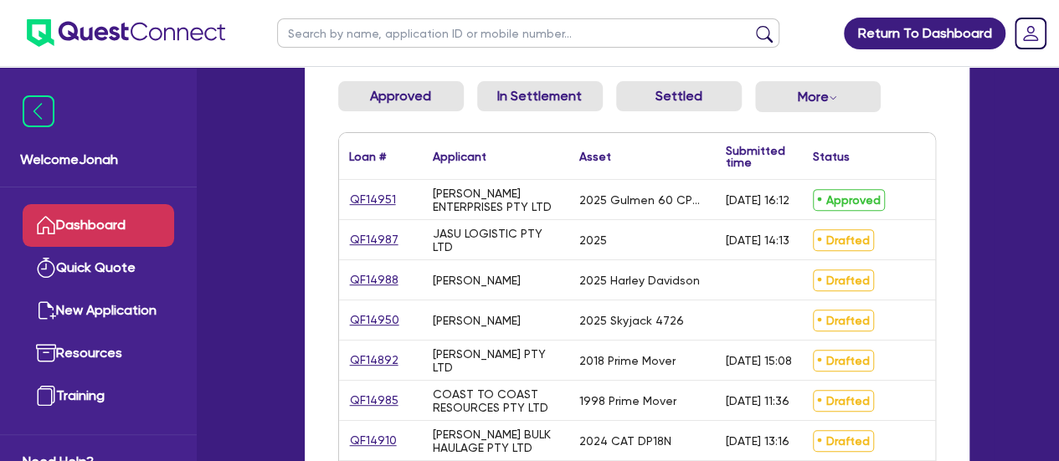
scroll to position [251, 0]
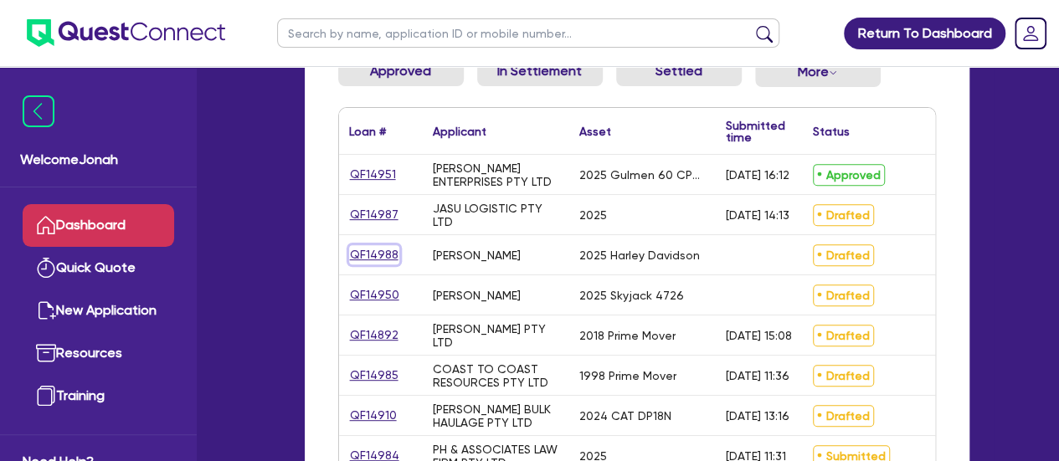
click at [379, 259] on link "QF14988" at bounding box center [374, 254] width 50 height 19
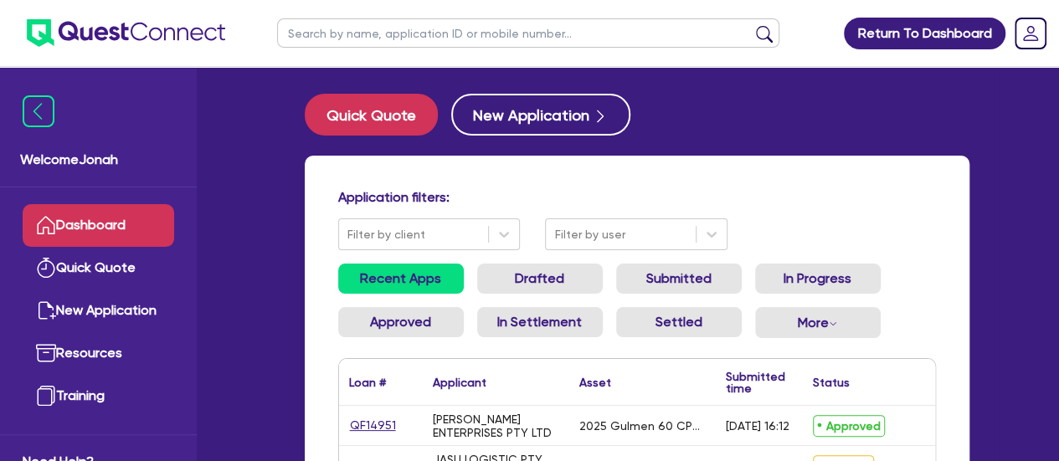
select select "CARS_AND_LIGHT_TRUCKS"
select select "PASSENGER_VEHICLES"
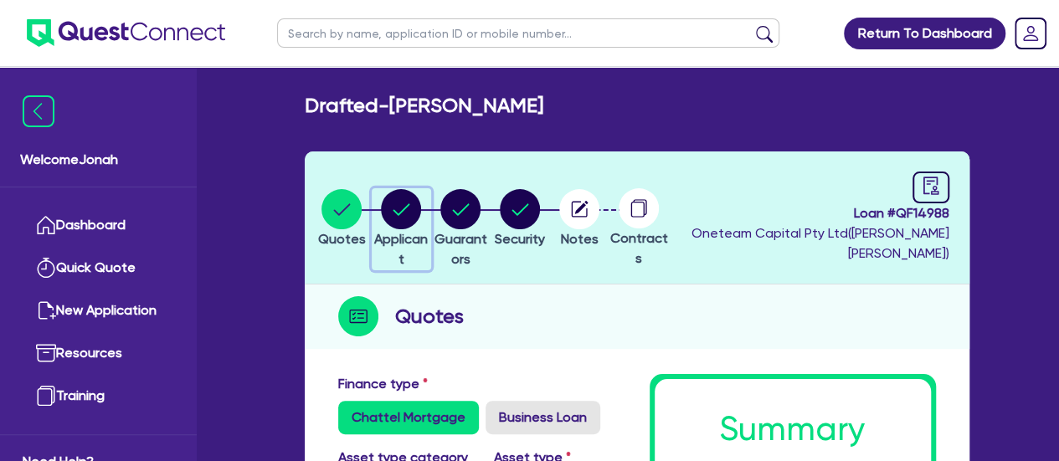
click at [421, 217] on circle "button" at bounding box center [401, 209] width 40 height 40
select select "SOLE_TRADER"
select select "HEALTH_BEAUTY"
select select "HAIR_BEAUTY_SALONS"
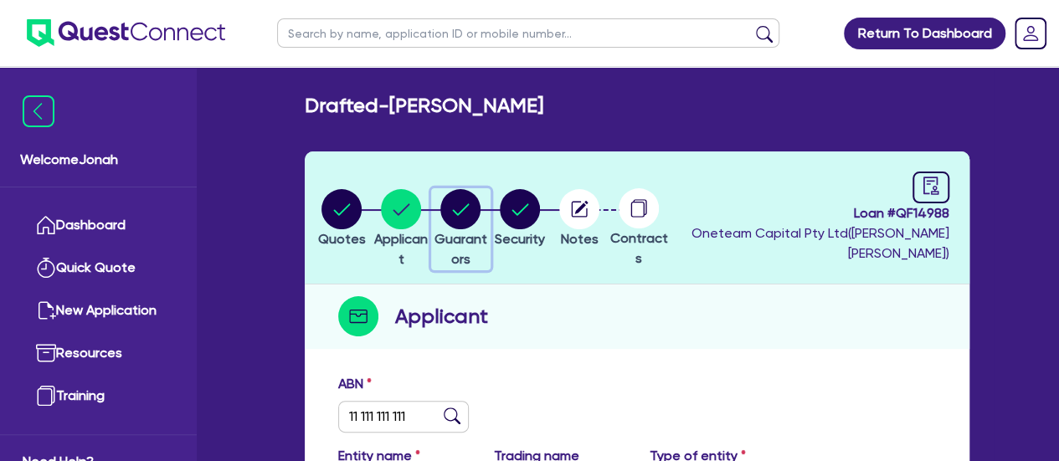
click at [480, 222] on circle "button" at bounding box center [460, 209] width 40 height 40
select select "MR"
select select "SA"
select select "SINGLE"
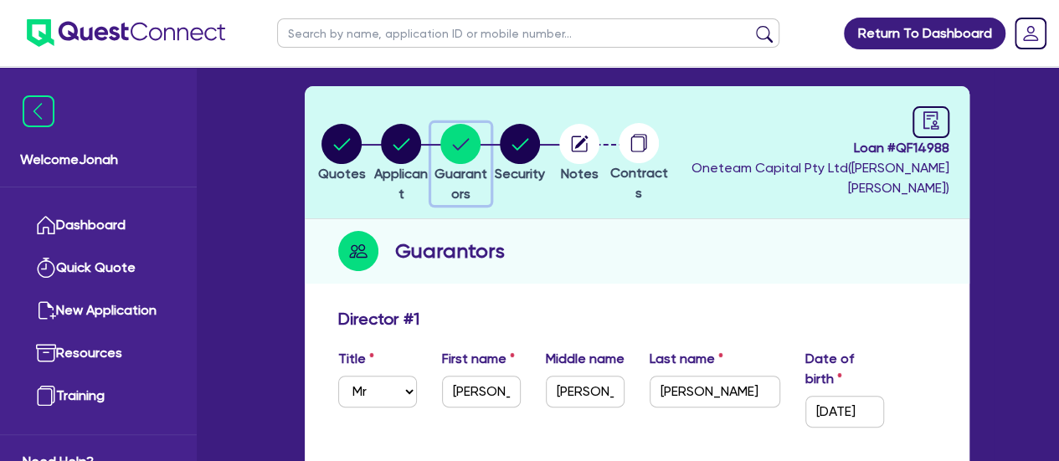
scroll to position [251, 0]
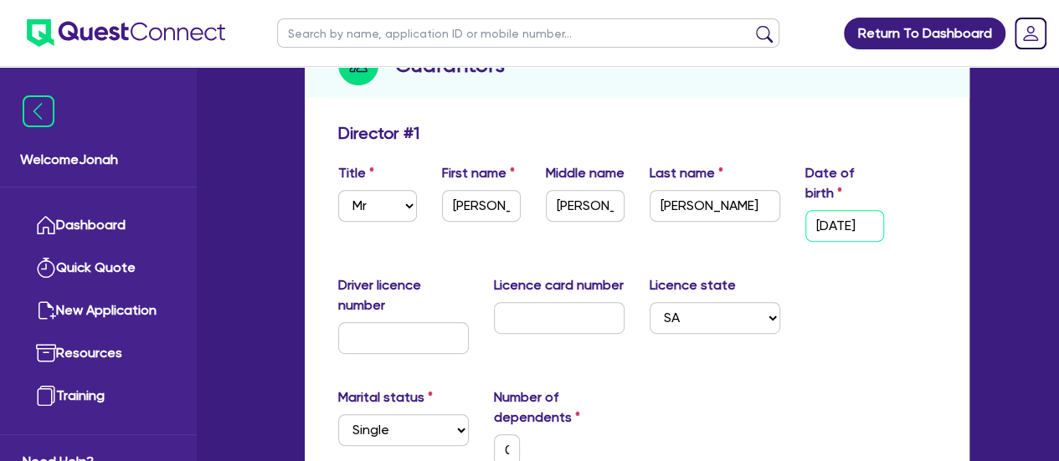
click at [827, 225] on input "09/05/1982" at bounding box center [844, 226] width 79 height 32
drag, startPoint x: 863, startPoint y: 232, endPoint x: 888, endPoint y: 234, distance: 25.2
click at [889, 233] on div "Date of birth 09/05/1982" at bounding box center [845, 202] width 104 height 79
click at [876, 275] on div "Driver licence number Licence card number Licence state Select NSW VIC QLD TAS …" at bounding box center [637, 321] width 623 height 92
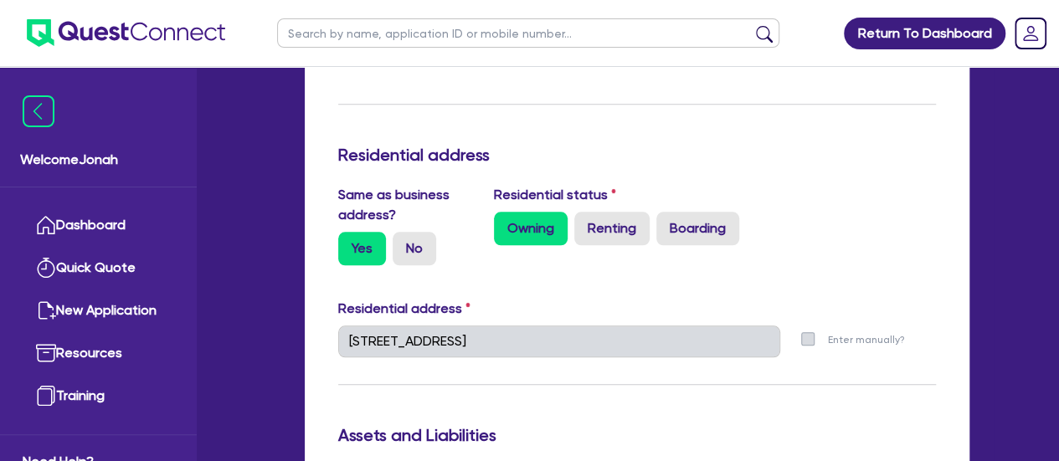
scroll to position [753, 0]
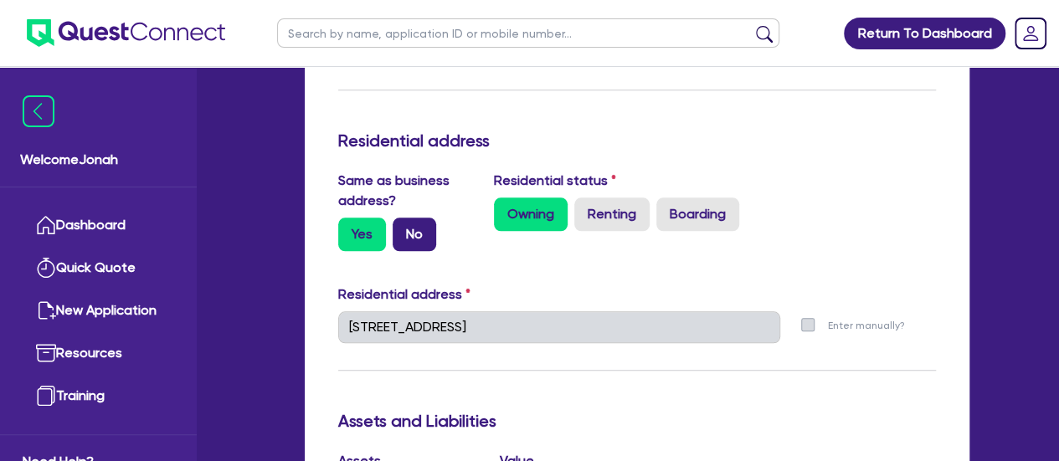
click at [409, 227] on label "No" at bounding box center [415, 234] width 44 height 33
click at [403, 227] on input "No" at bounding box center [398, 223] width 11 height 11
radio input "true"
type input "0"
type input "0422 727 797"
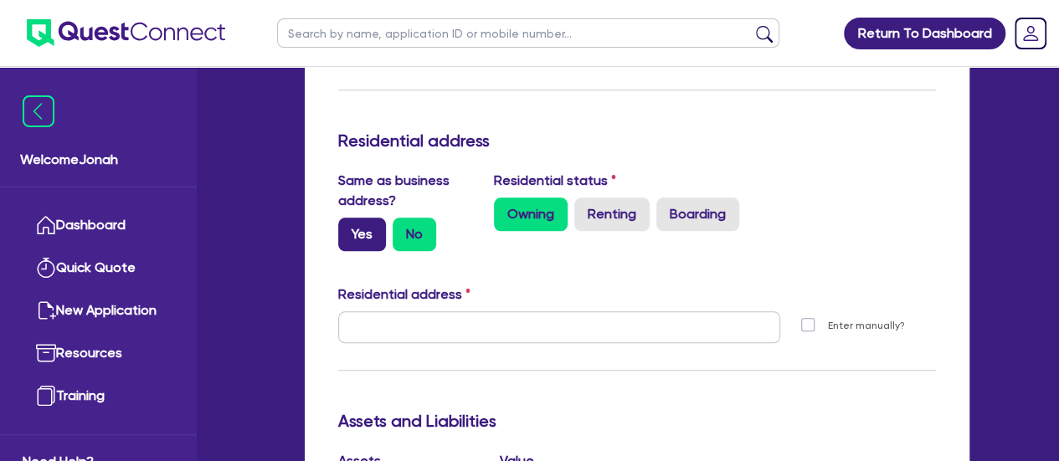
click at [376, 241] on label "Yes" at bounding box center [362, 234] width 48 height 33
click at [349, 229] on input "Yes" at bounding box center [343, 223] width 11 height 11
radio input "true"
type input "0"
type input "0422 727 797"
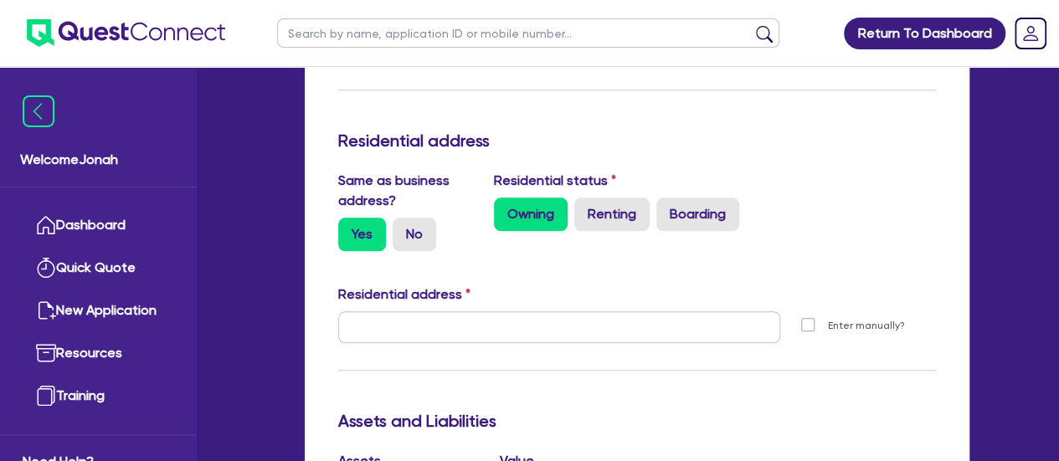
type input "11 York St Sydney NSW 2000"
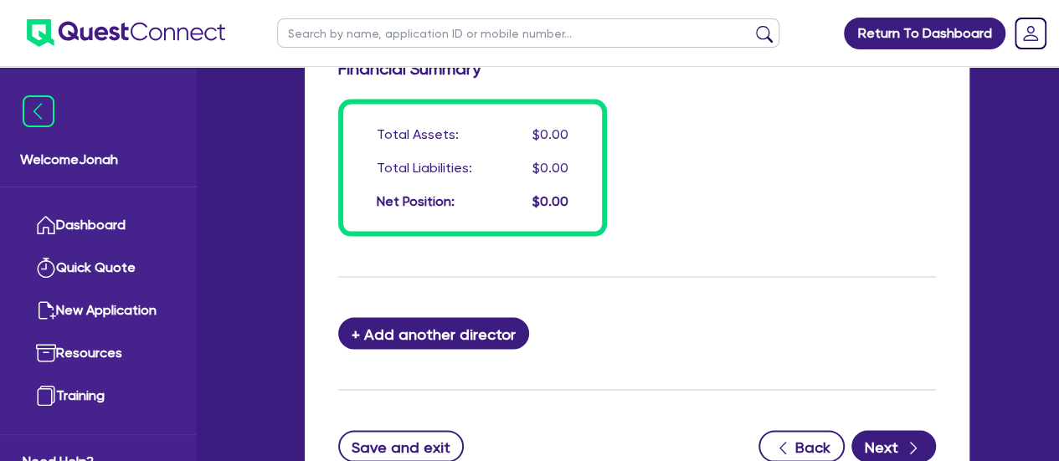
scroll to position [1507, 0]
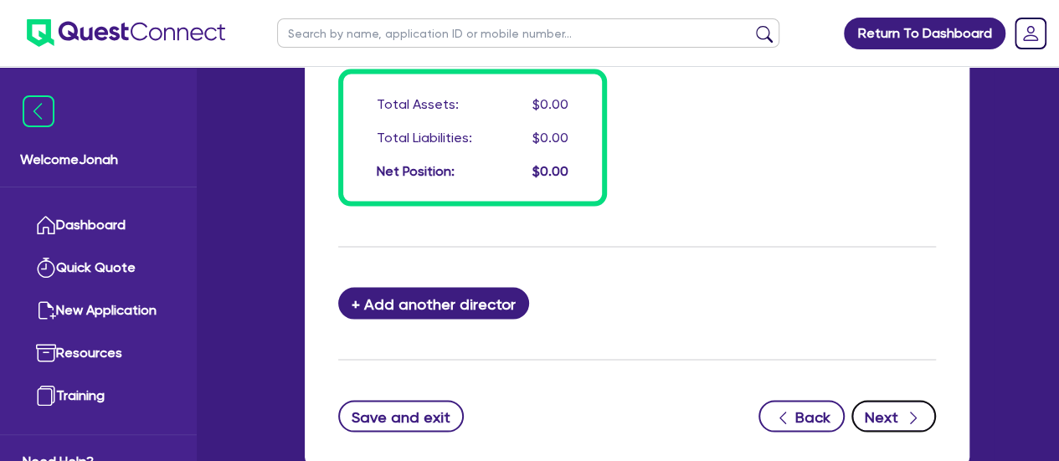
click at [864, 404] on button "Next" at bounding box center [893, 416] width 85 height 32
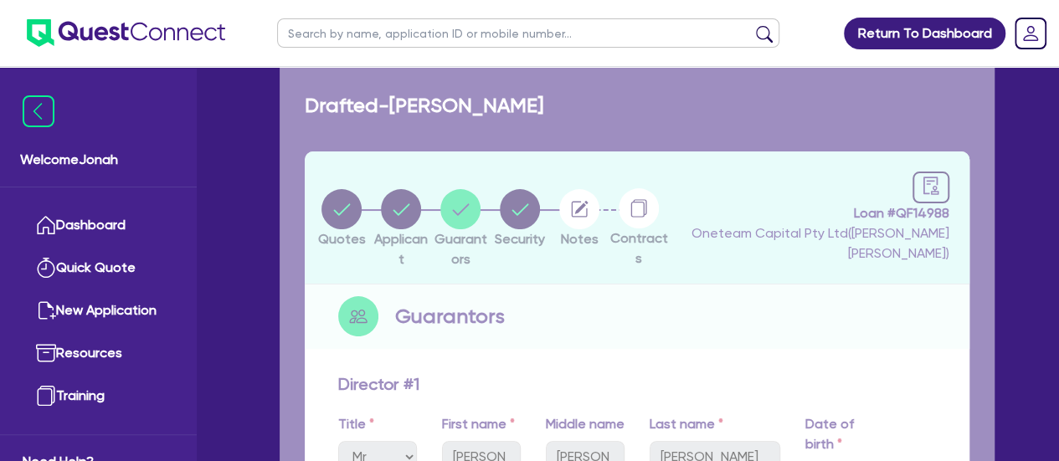
select select "CARS_AND_LIGHT_TRUCKS"
select select "PASSENGER_VEHICLES"
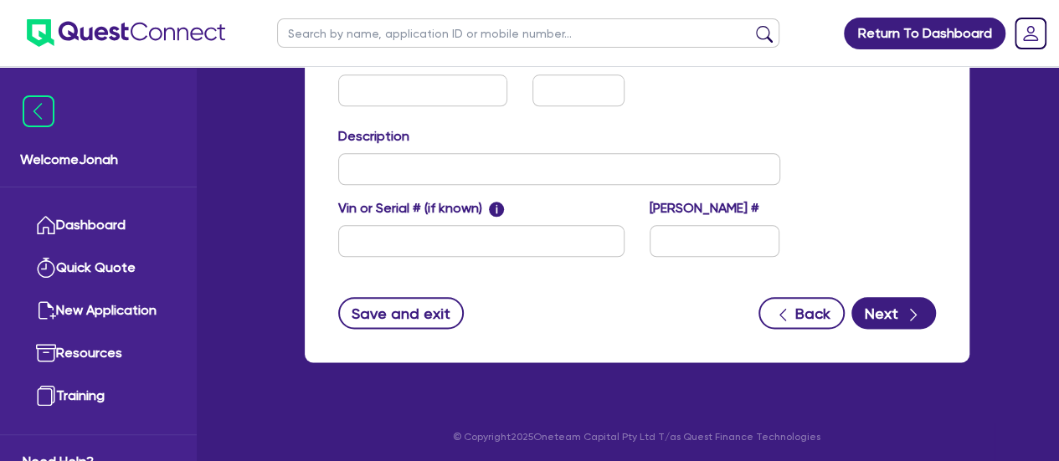
scroll to position [879, 0]
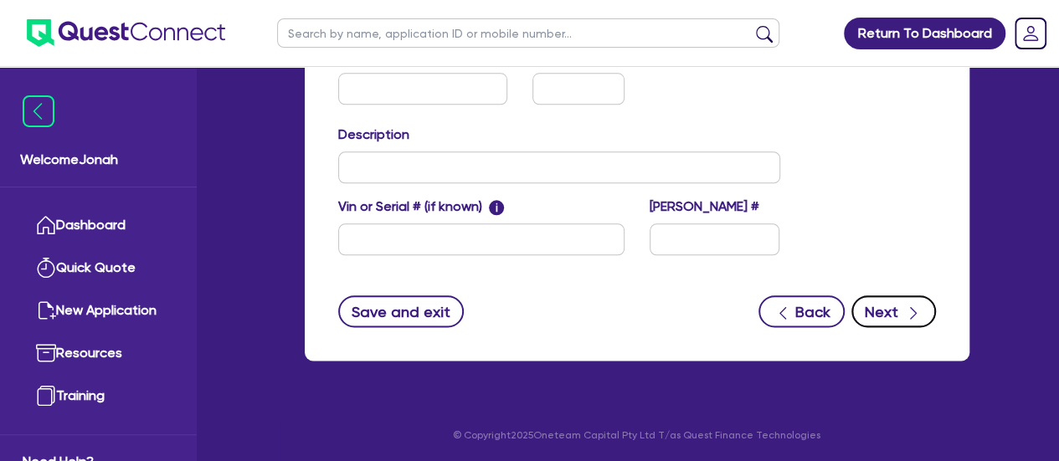
click at [866, 304] on button "Next" at bounding box center [893, 311] width 85 height 32
select select "Other"
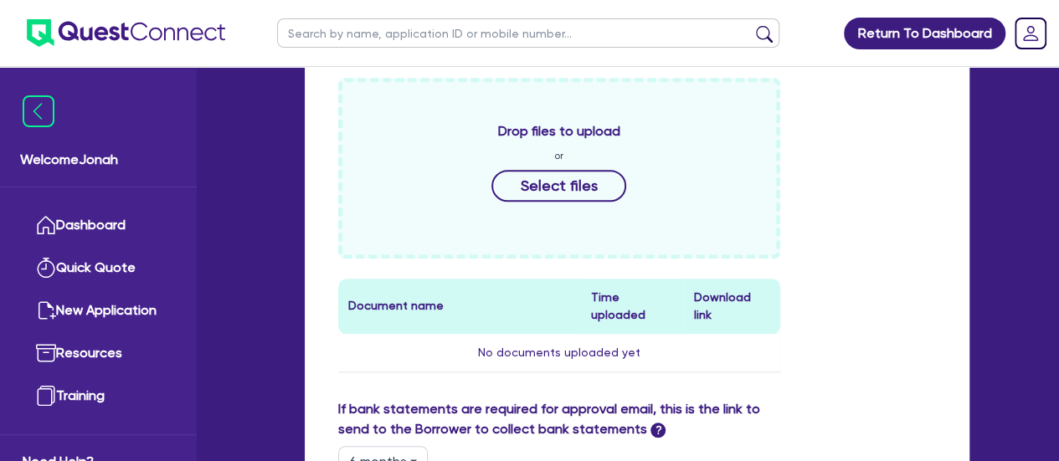
scroll to position [753, 0]
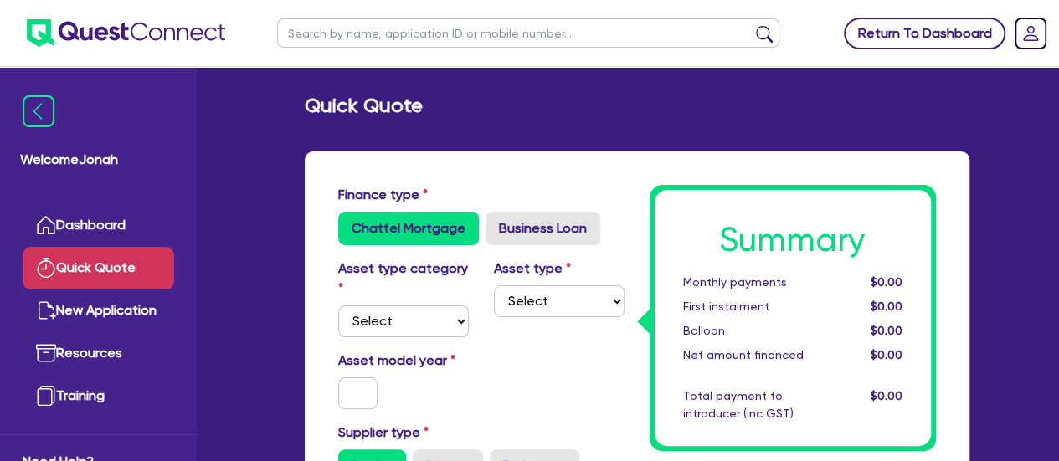
click at [909, 33] on link "Return To Dashboard" at bounding box center [925, 34] width 162 height 32
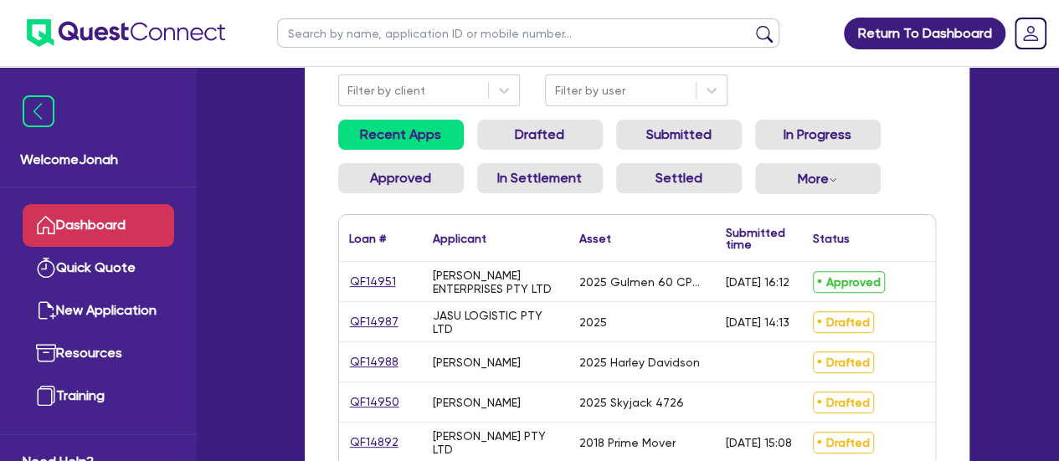
scroll to position [167, 0]
